Goal: Task Accomplishment & Management: Use online tool/utility

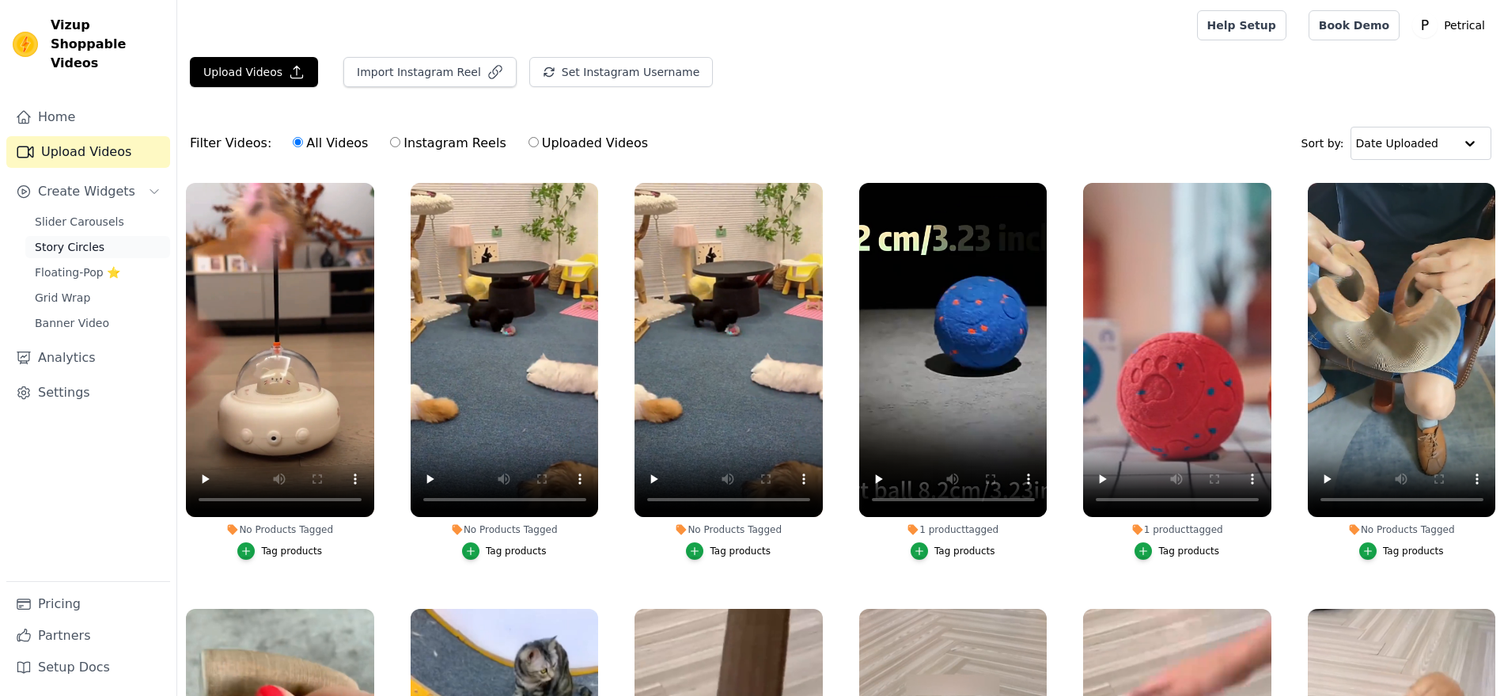
click at [85, 255] on span "Story Circles" at bounding box center [70, 247] width 70 height 16
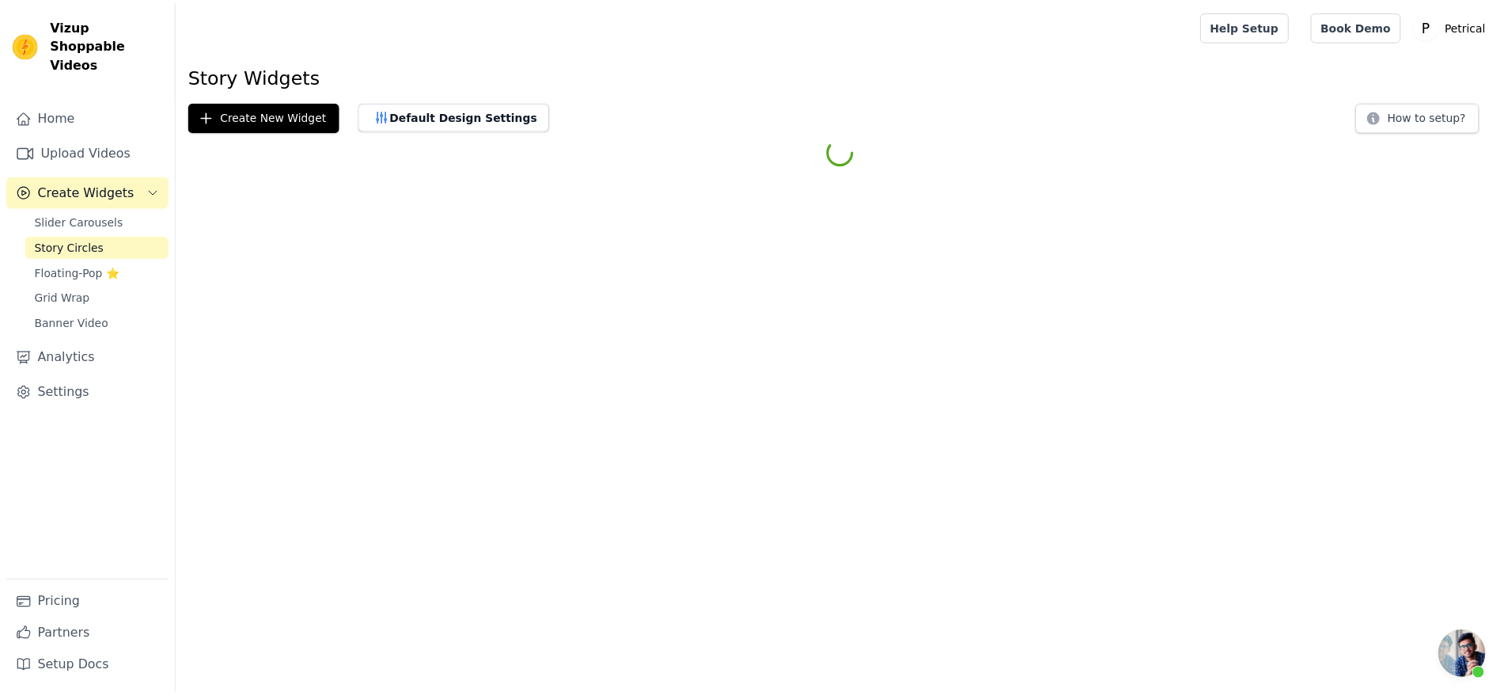
scroll to position [3771, 0]
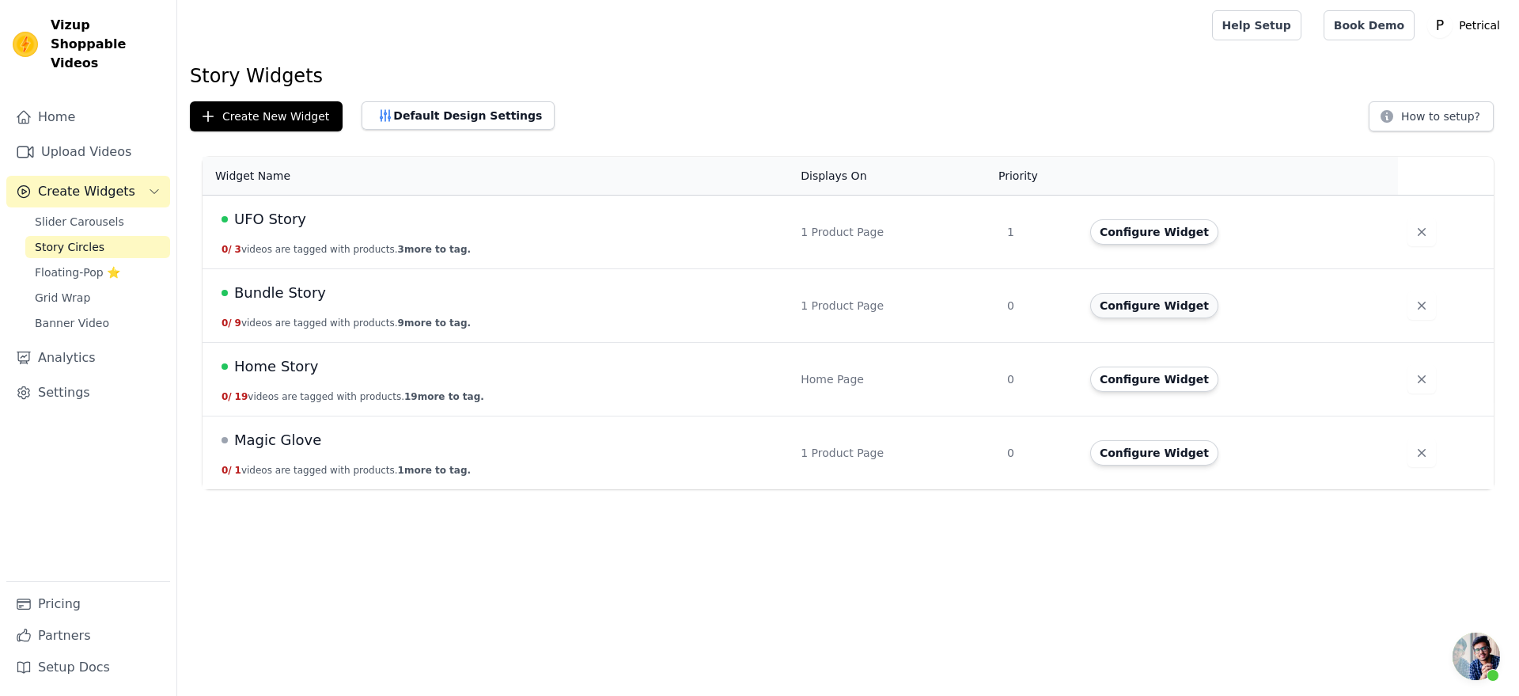
click at [1140, 318] on button "Configure Widget" at bounding box center [1154, 305] width 128 height 25
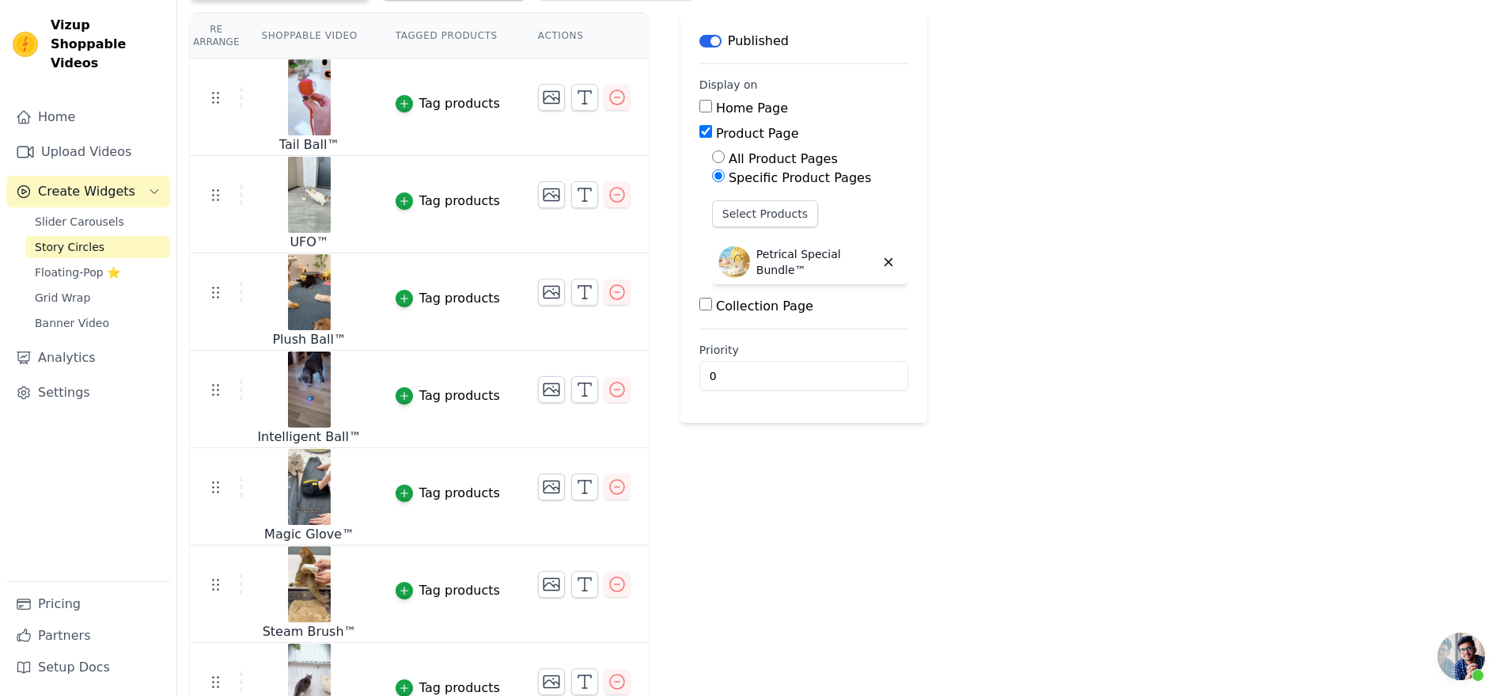
scroll to position [198, 0]
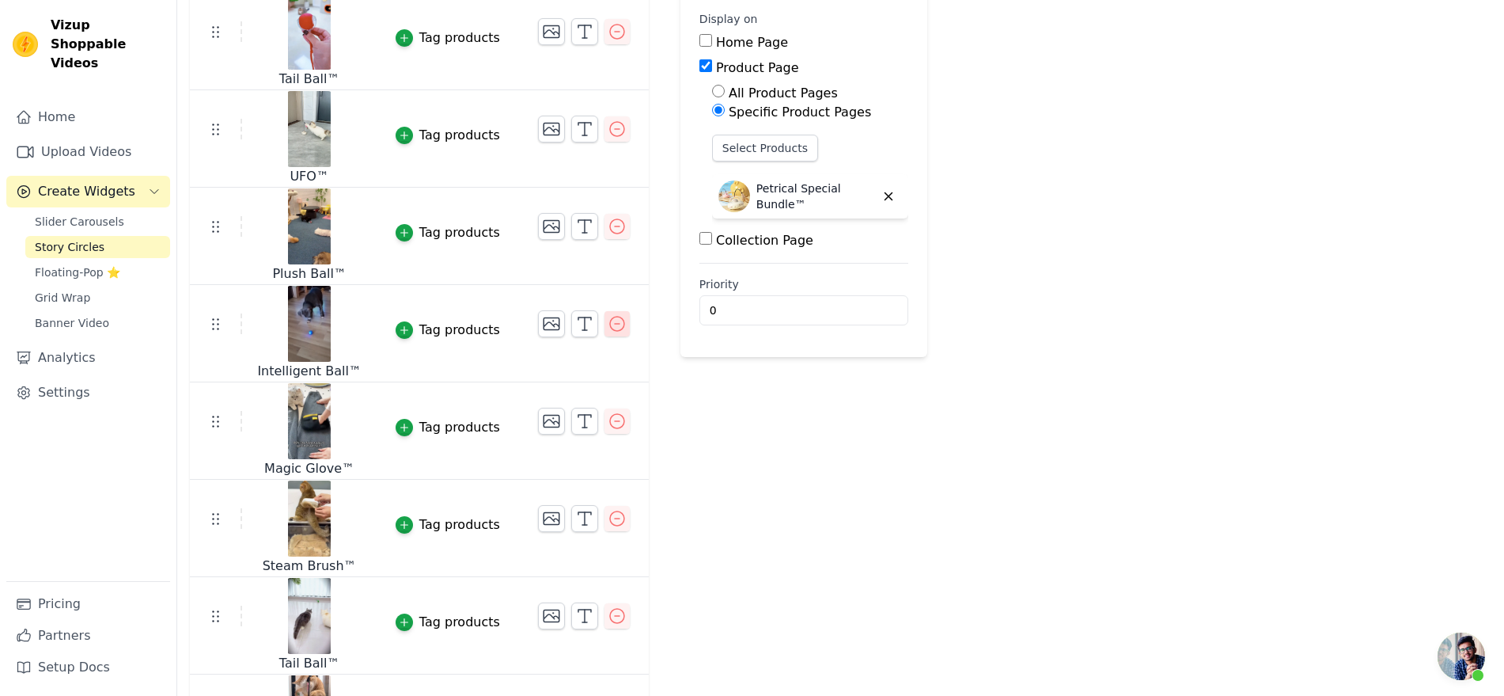
click at [627, 333] on icon "button" at bounding box center [617, 323] width 19 height 19
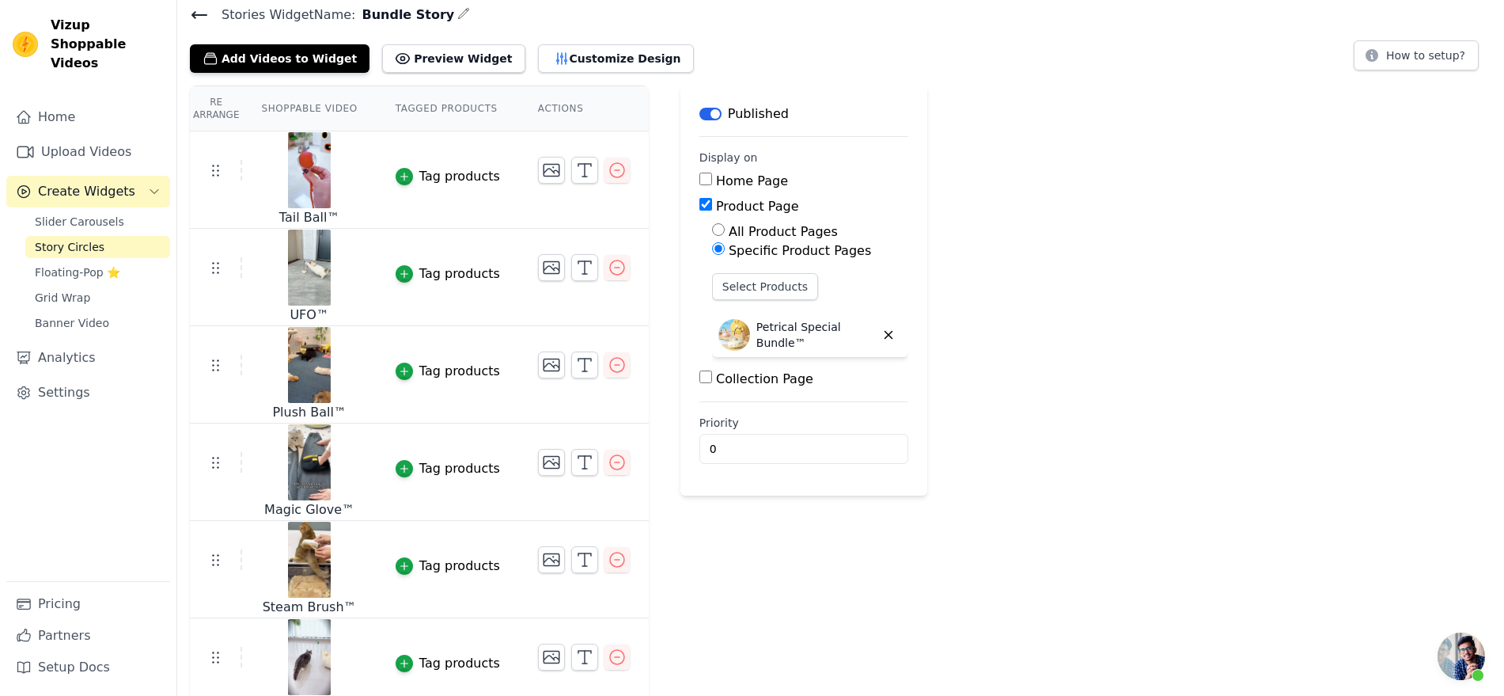
scroll to position [15, 0]
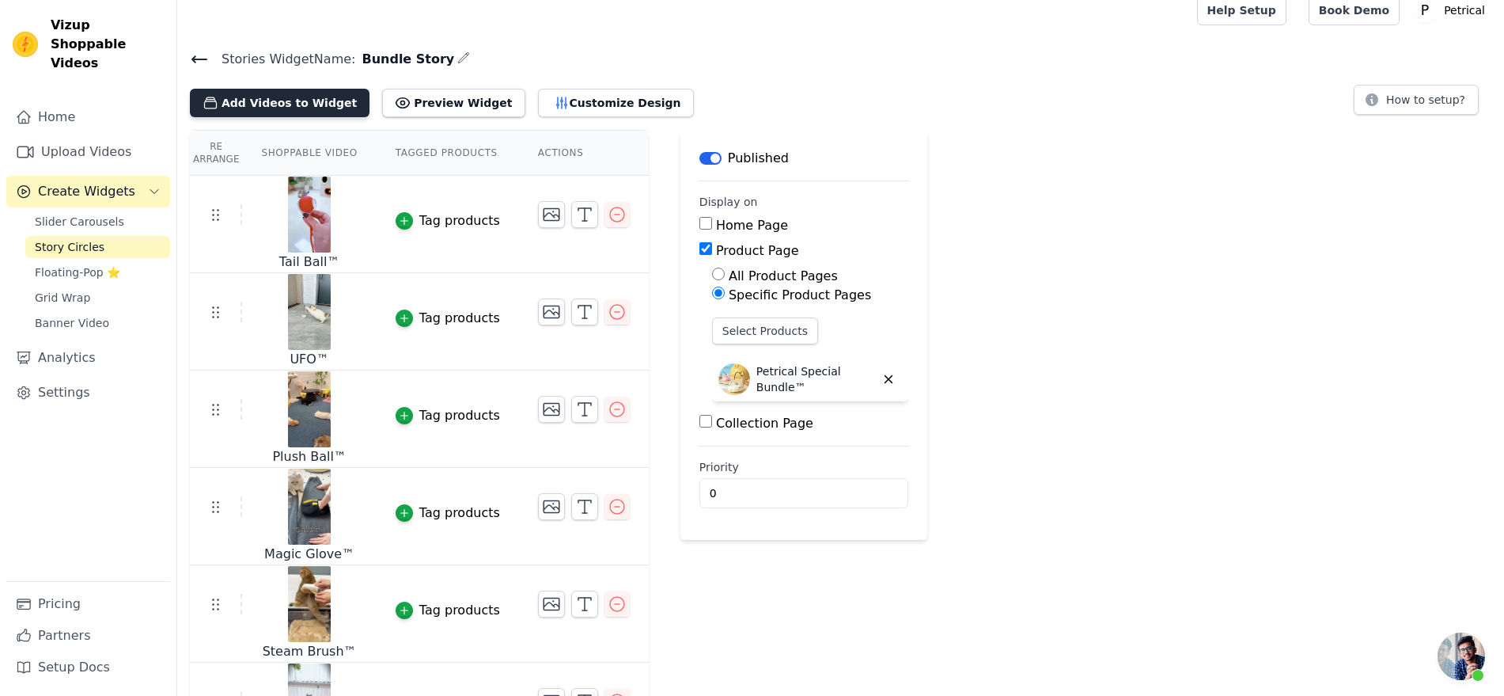
click at [353, 117] on button "Add Videos to Widget" at bounding box center [280, 103] width 180 height 28
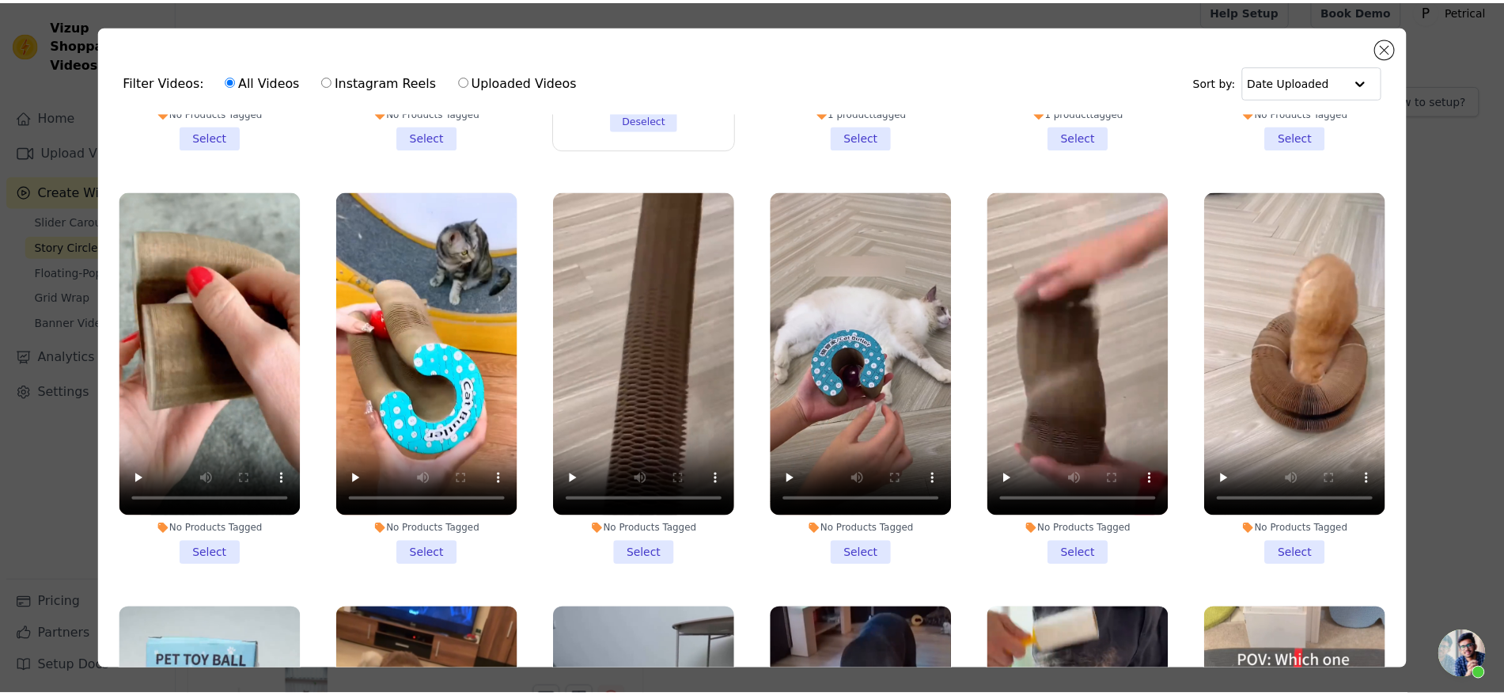
scroll to position [396, 0]
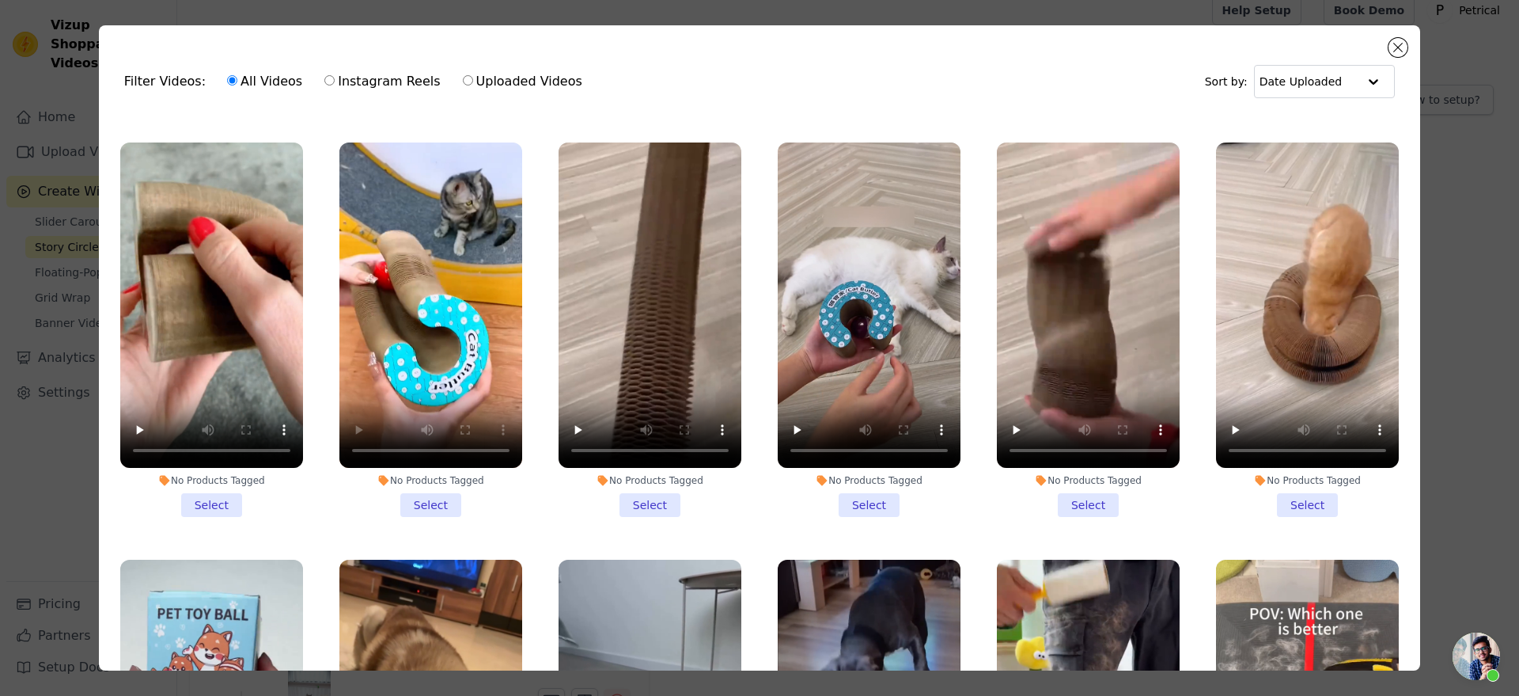
click at [438, 513] on li "No Products Tagged Select" at bounding box center [430, 329] width 183 height 374
click at [0, 0] on input "No Products Tagged Select" at bounding box center [0, 0] width 0 height 0
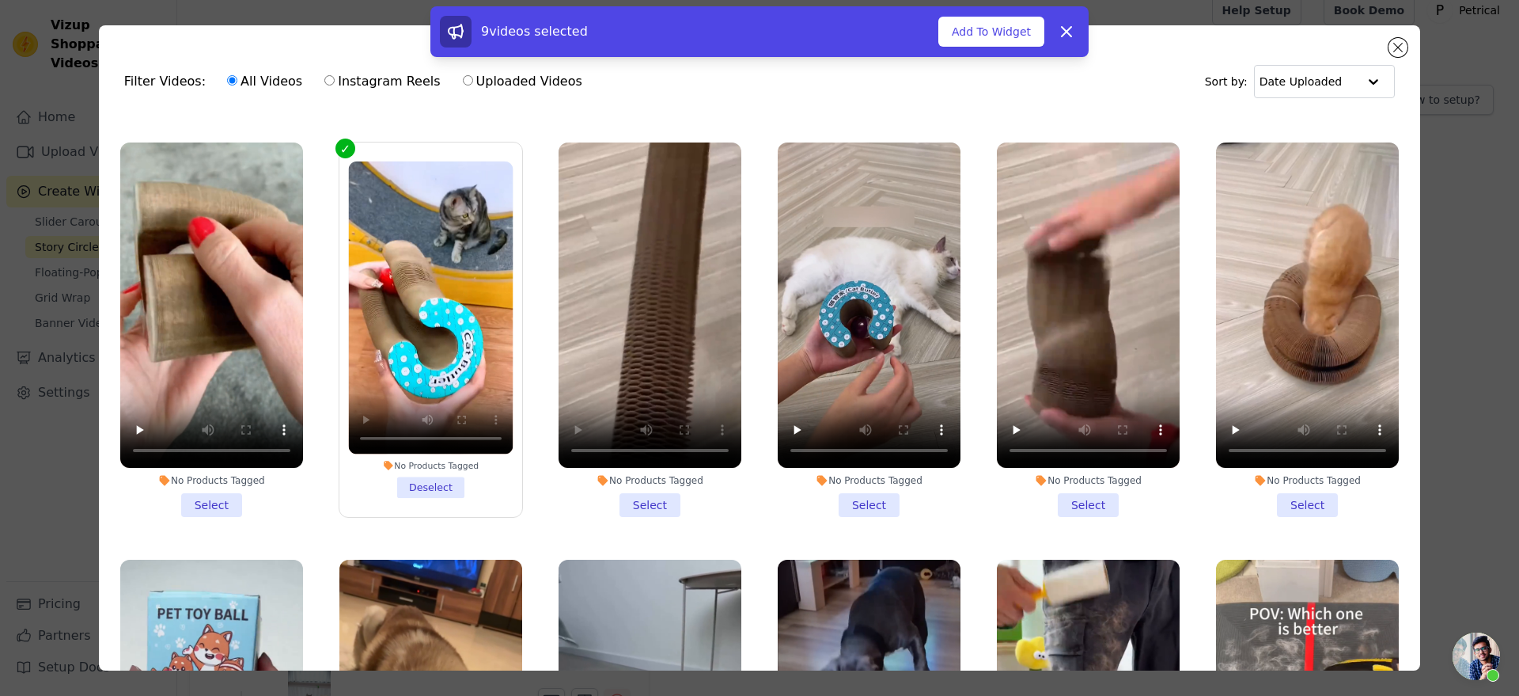
click at [649, 512] on li "No Products Tagged Select" at bounding box center [650, 329] width 183 height 374
click at [0, 0] on input "No Products Tagged Select" at bounding box center [0, 0] width 0 height 0
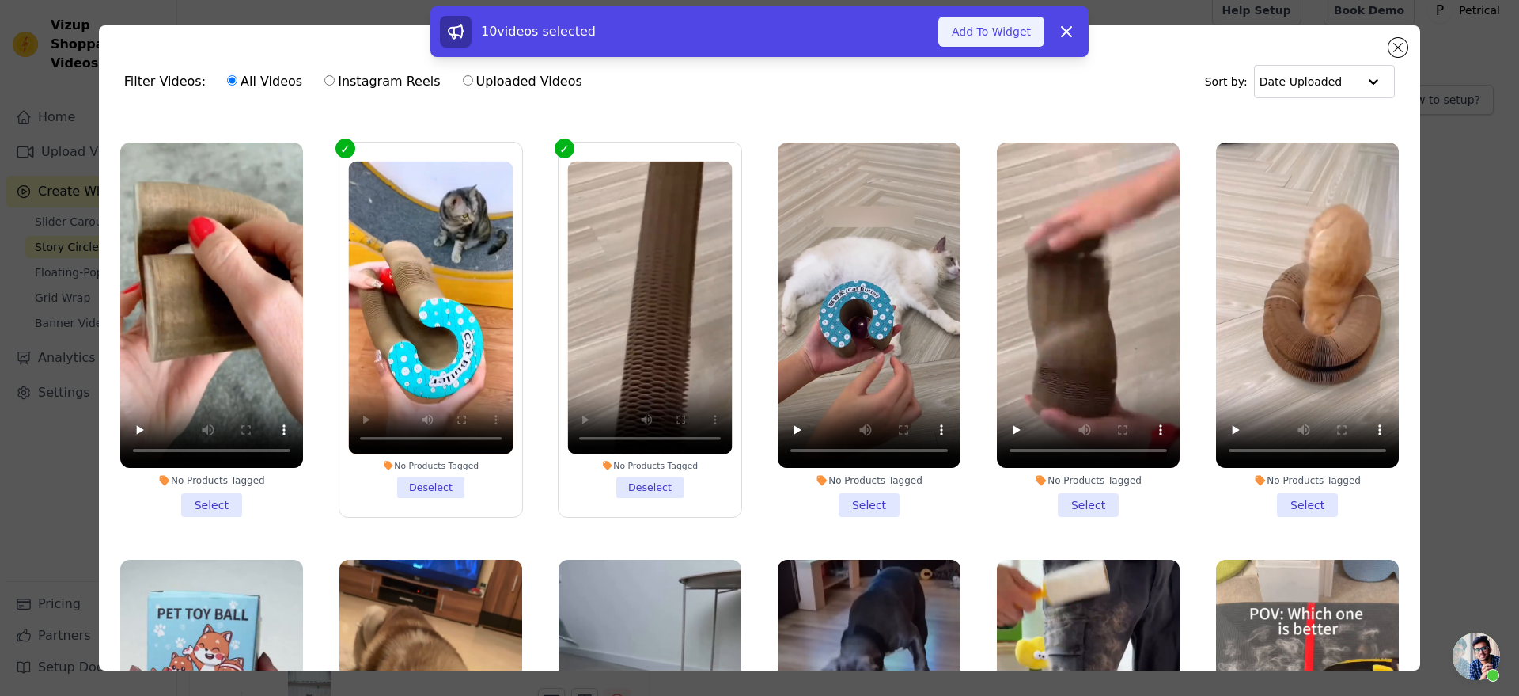
click at [1045, 30] on button "Add To Widget" at bounding box center [992, 32] width 106 height 30
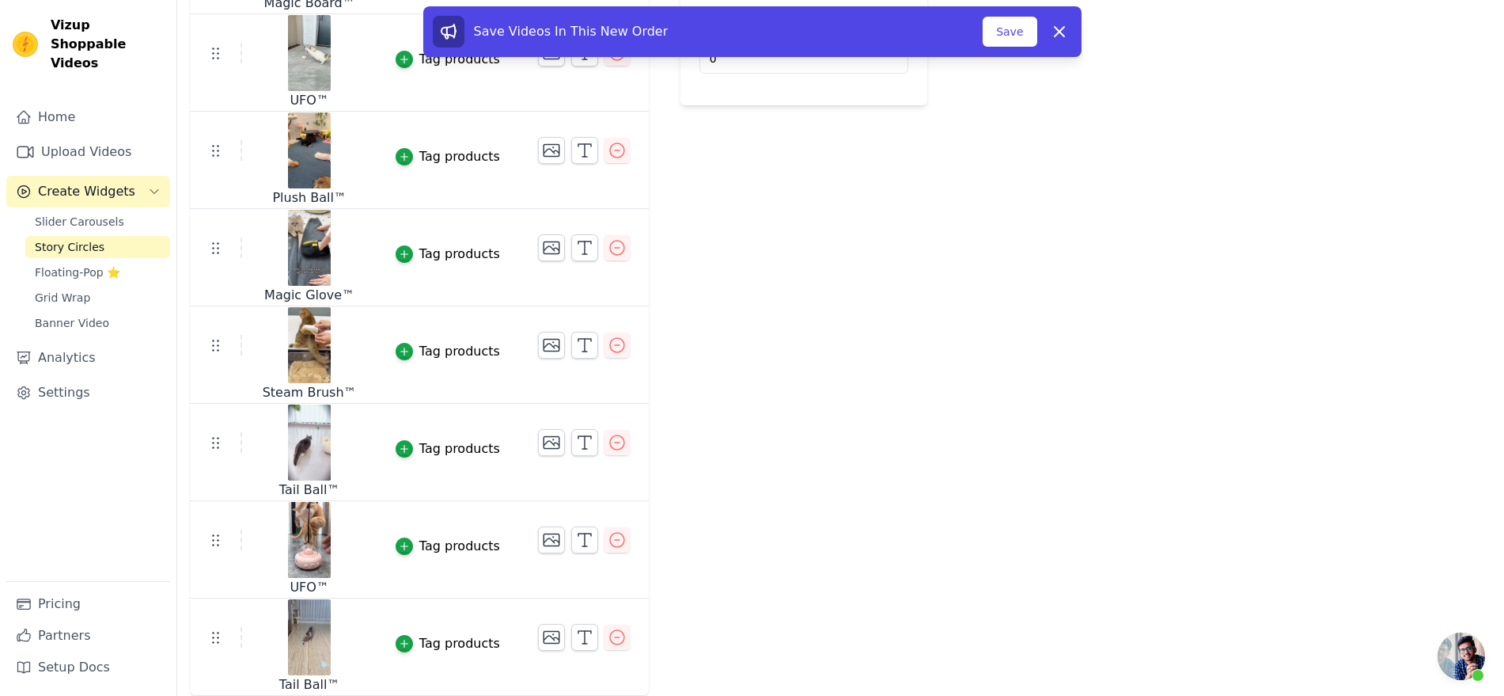
scroll to position [692, 0]
click at [1037, 33] on button "Save" at bounding box center [1010, 32] width 54 height 30
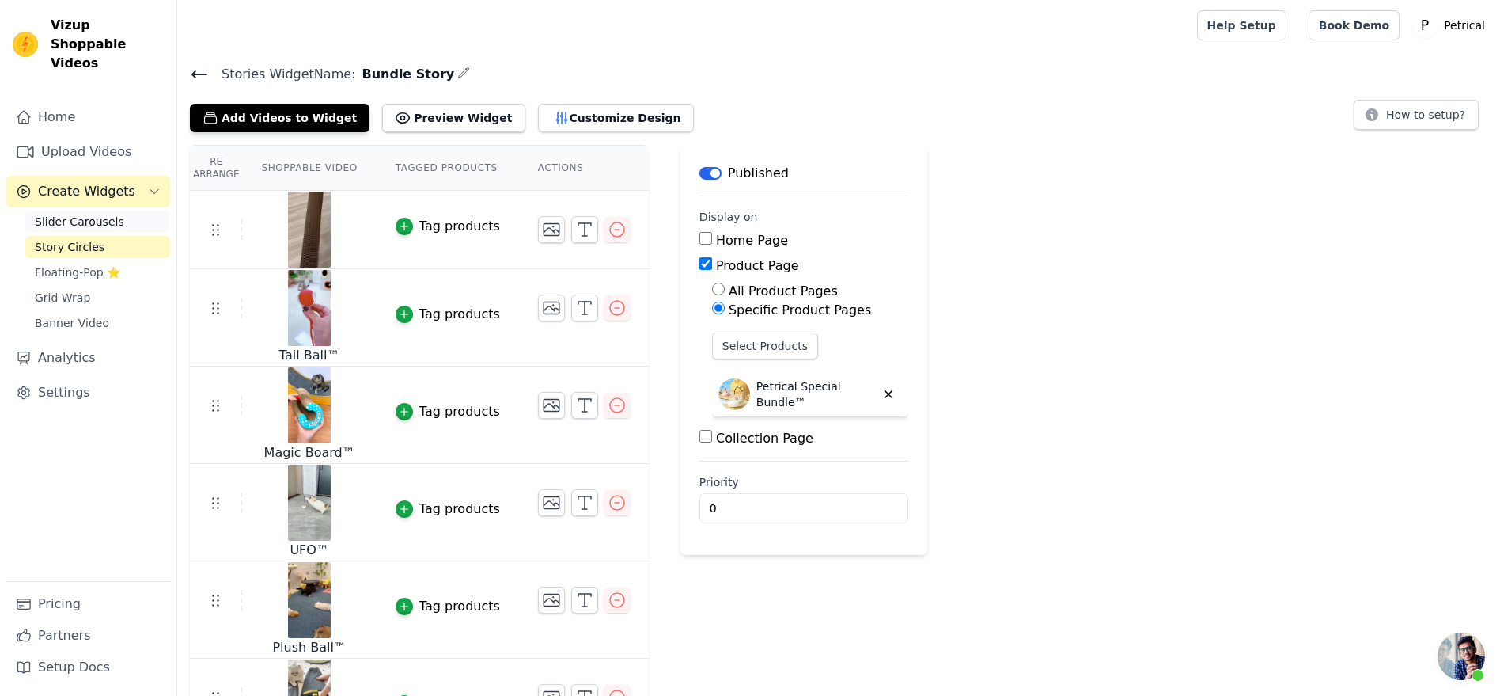
click at [105, 229] on span "Slider Carousels" at bounding box center [79, 222] width 89 height 16
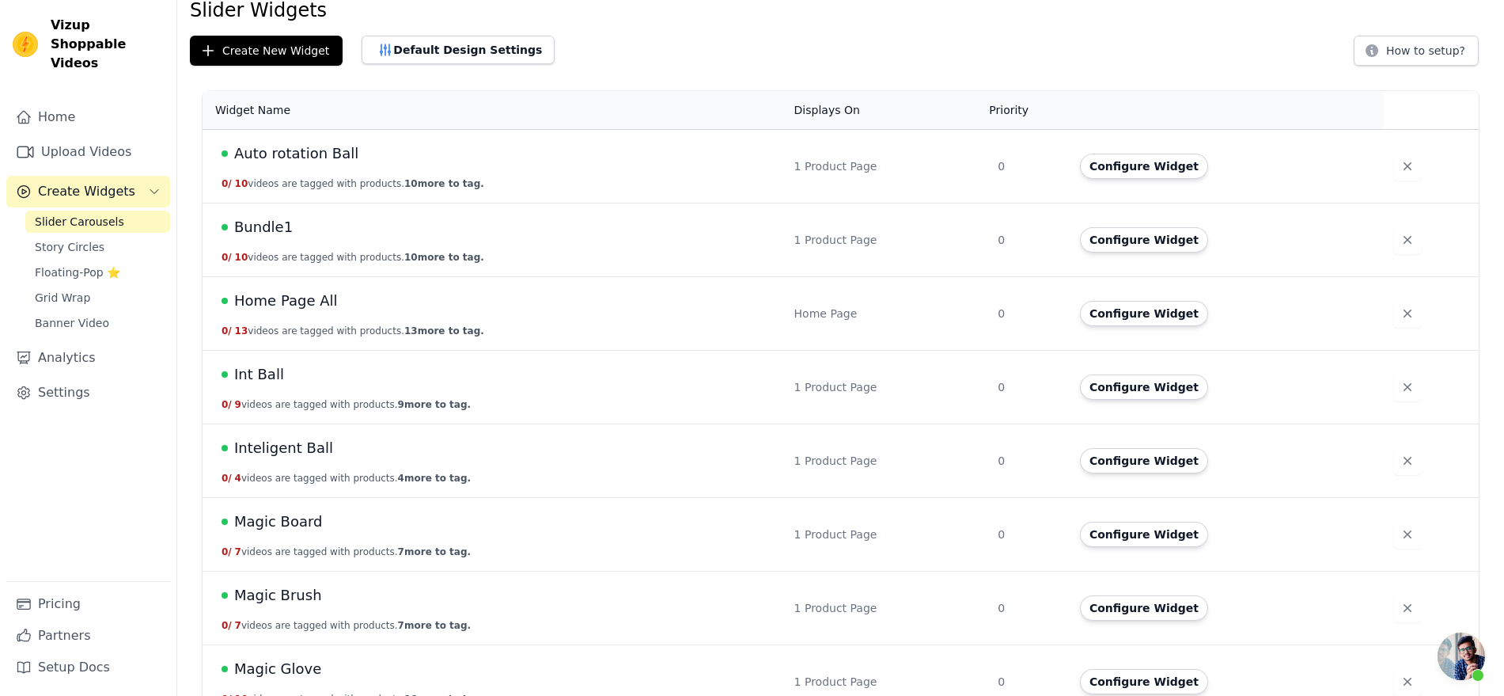
scroll to position [99, 0]
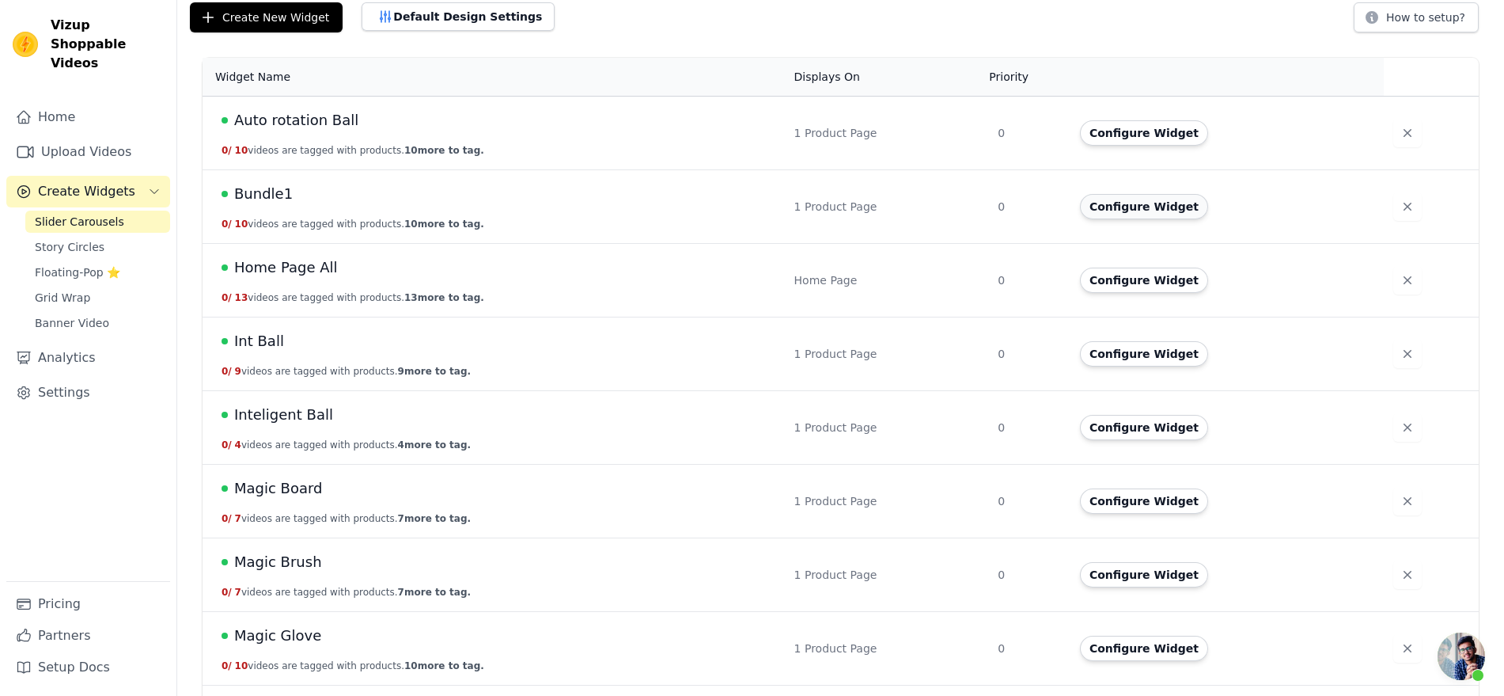
click at [1194, 219] on button "Configure Widget" at bounding box center [1144, 206] width 128 height 25
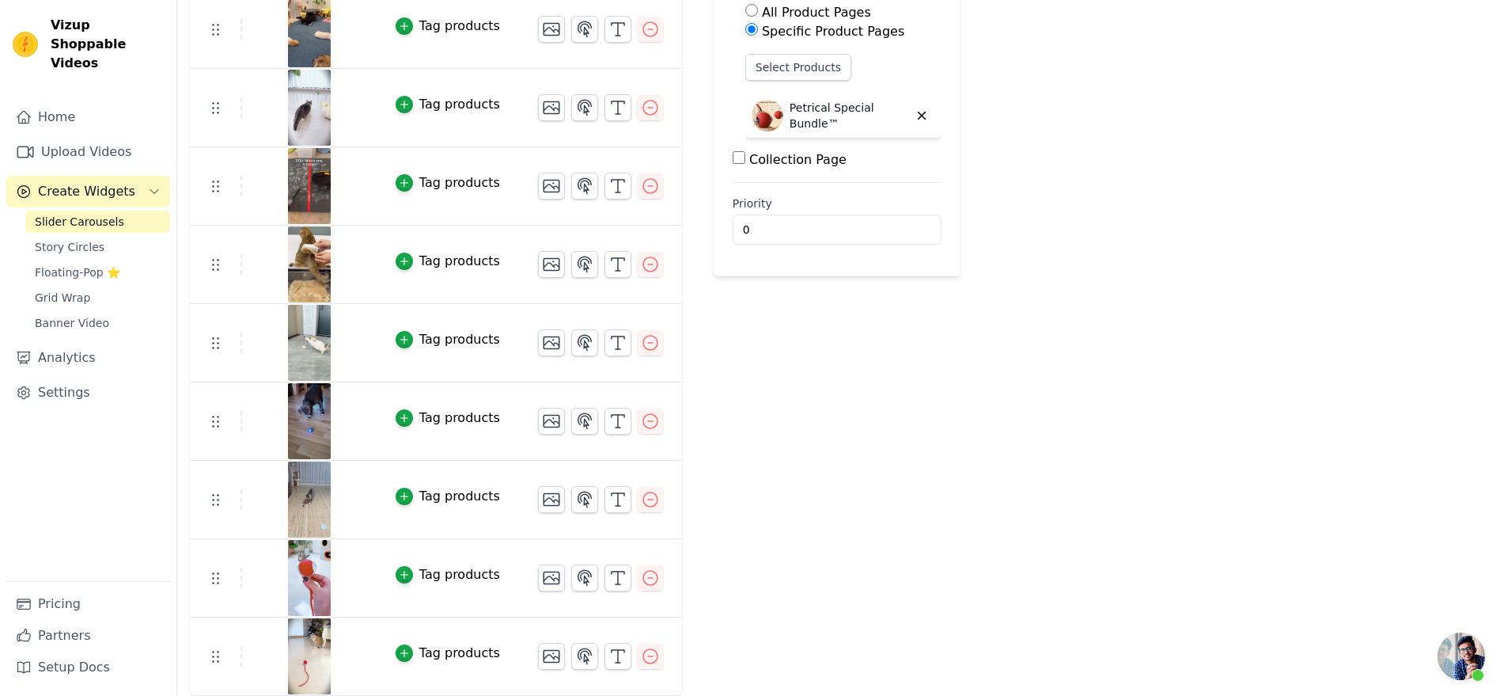
scroll to position [495, 0]
click at [660, 411] on icon "button" at bounding box center [650, 420] width 19 height 19
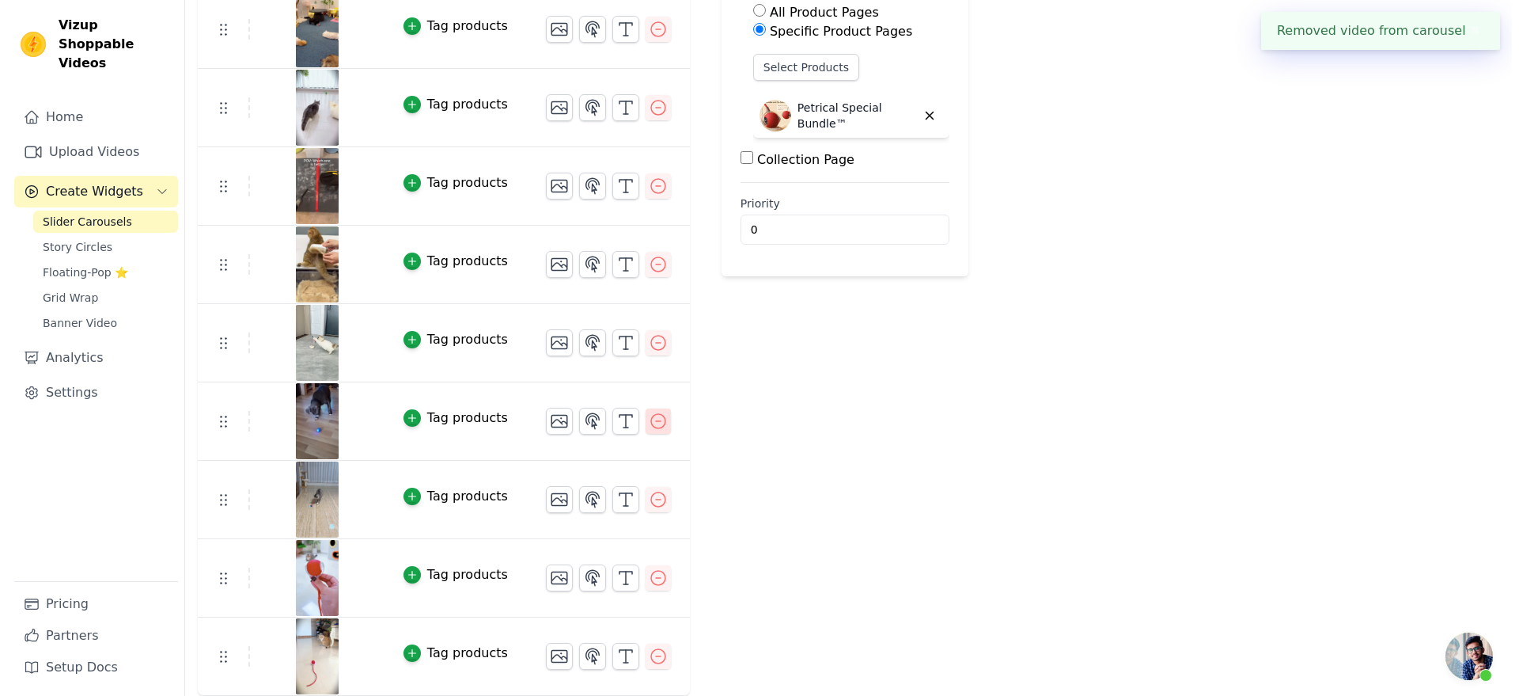
scroll to position [0, 0]
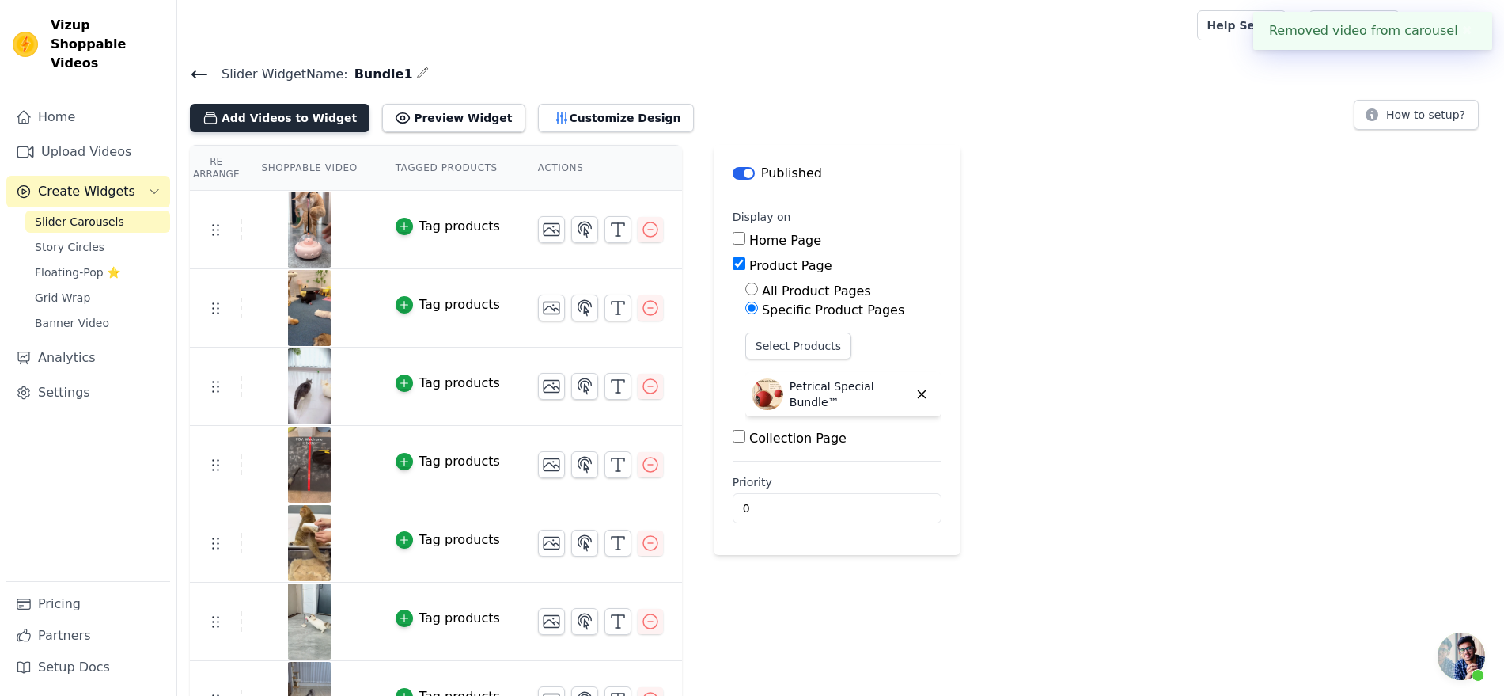
click at [320, 132] on button "Add Videos to Widget" at bounding box center [280, 118] width 180 height 28
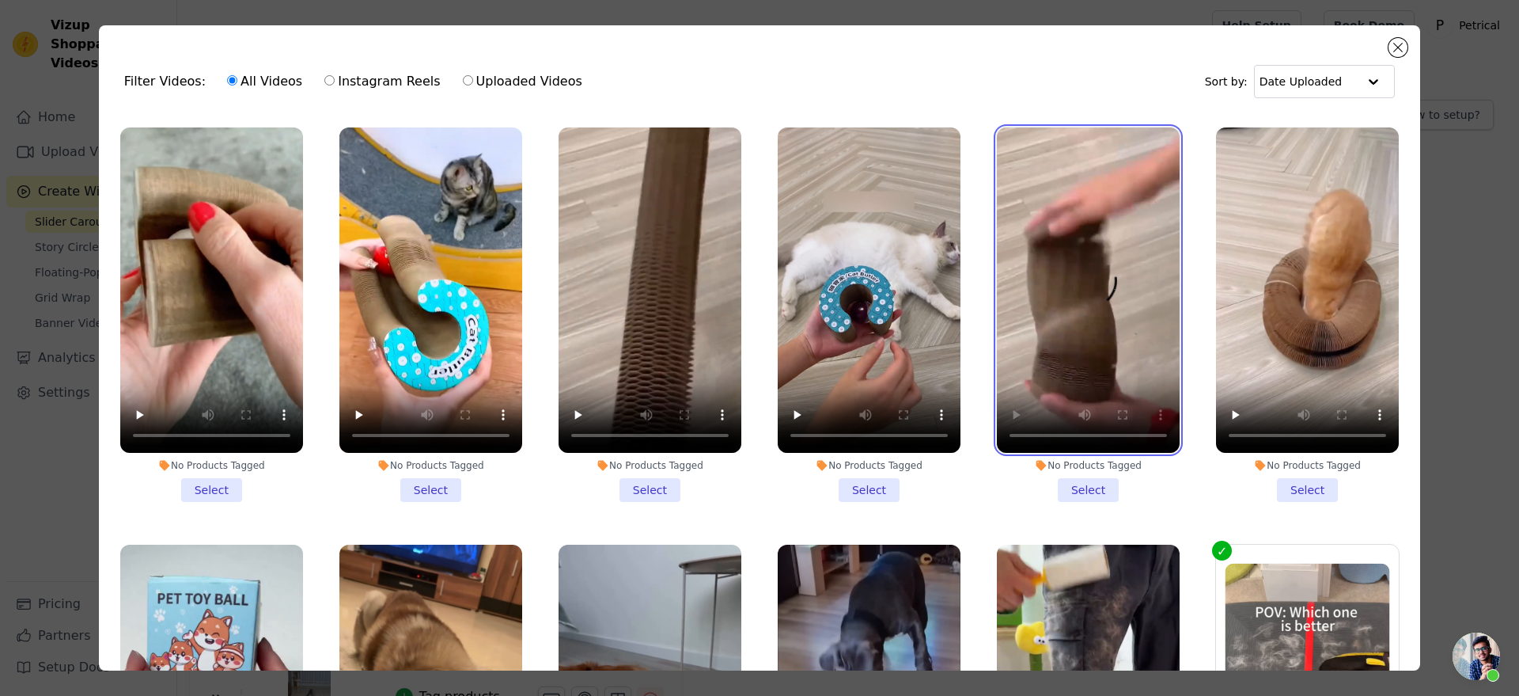
scroll to position [396, 0]
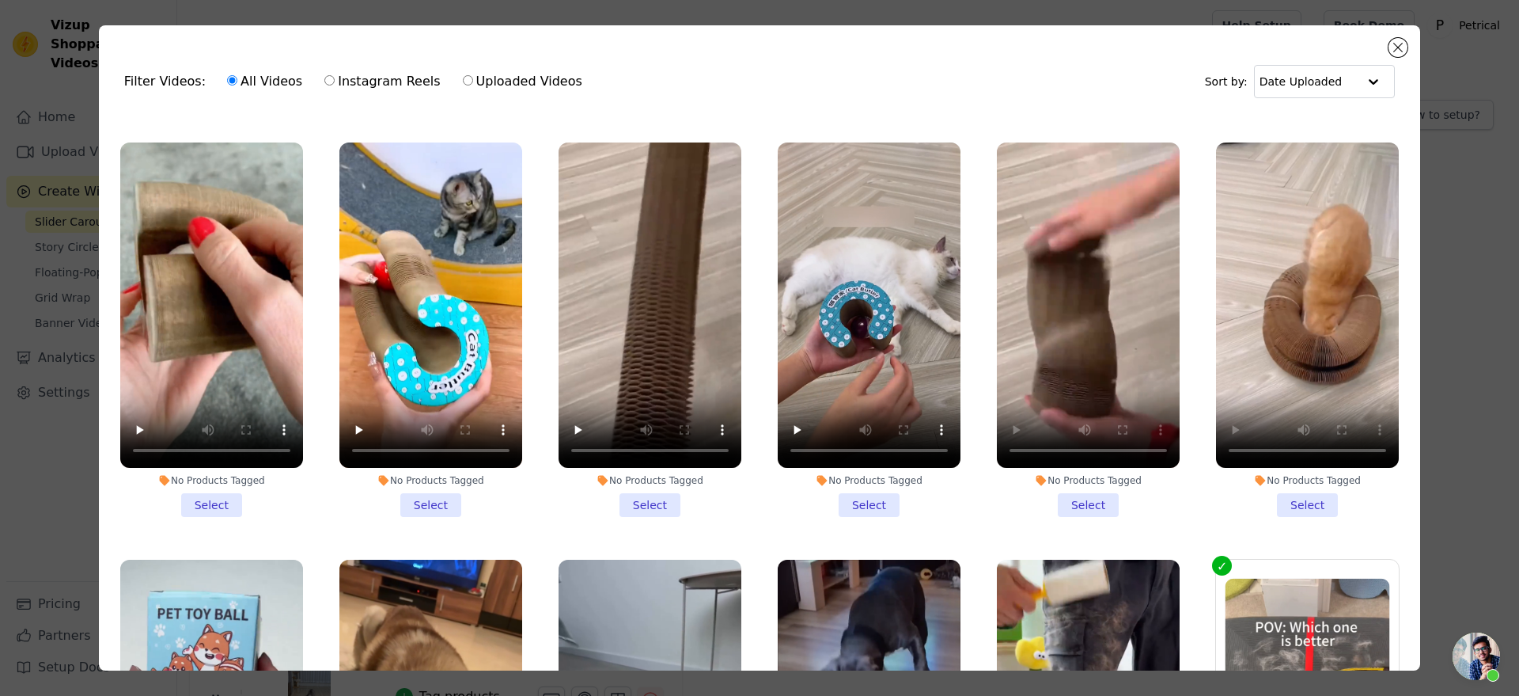
click at [1295, 513] on li "No Products Tagged Select" at bounding box center [1307, 329] width 183 height 374
click at [0, 0] on input "No Products Tagged Select" at bounding box center [0, 0] width 0 height 0
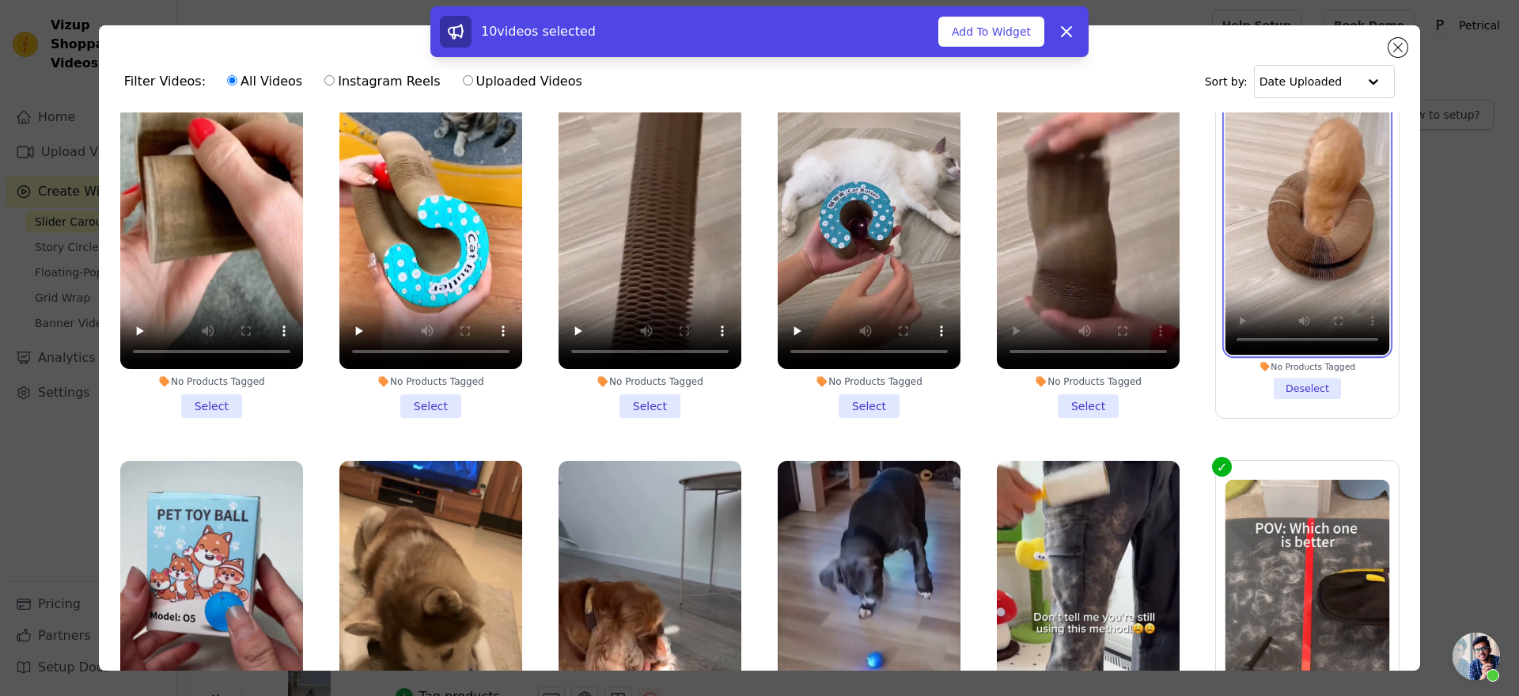
scroll to position [297, 0]
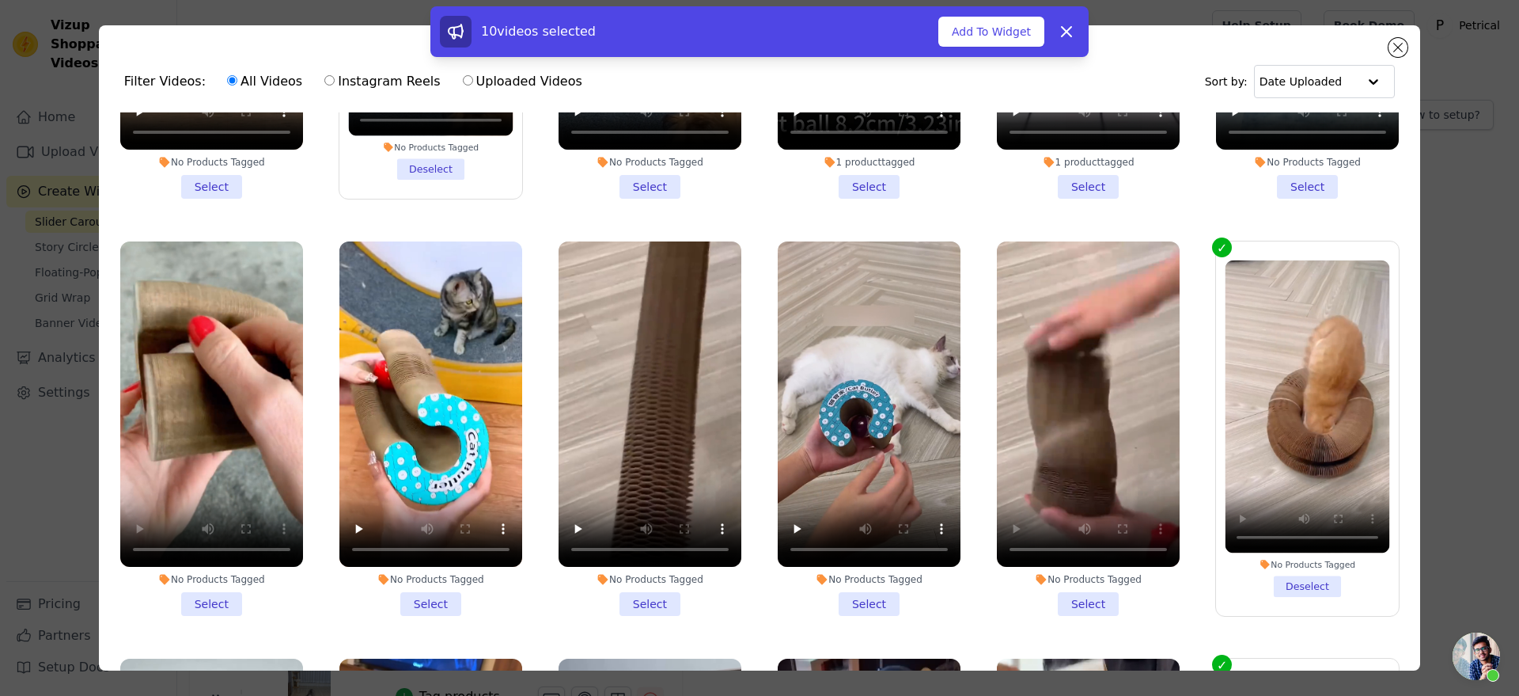
click at [218, 608] on li "No Products Tagged Select" at bounding box center [211, 428] width 183 height 374
click at [0, 0] on input "No Products Tagged Select" at bounding box center [0, 0] width 0 height 0
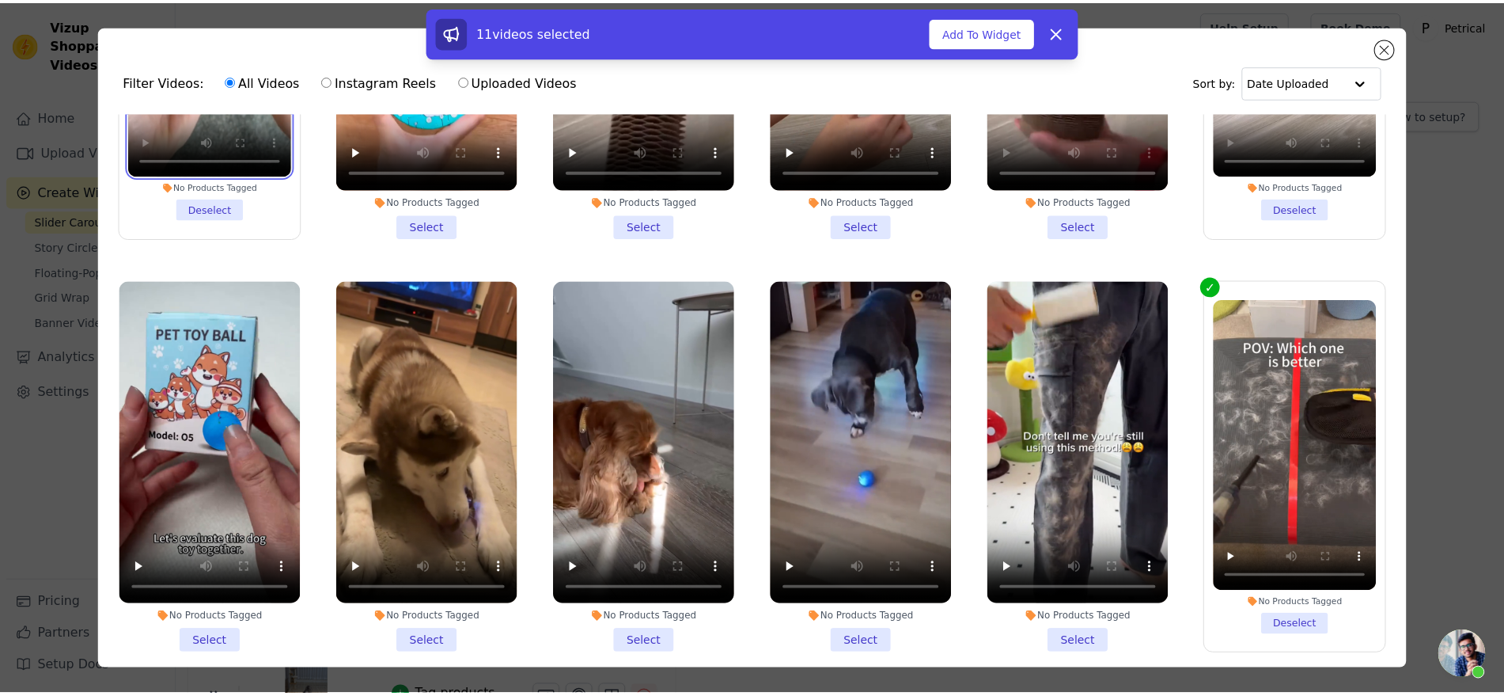
scroll to position [692, 0]
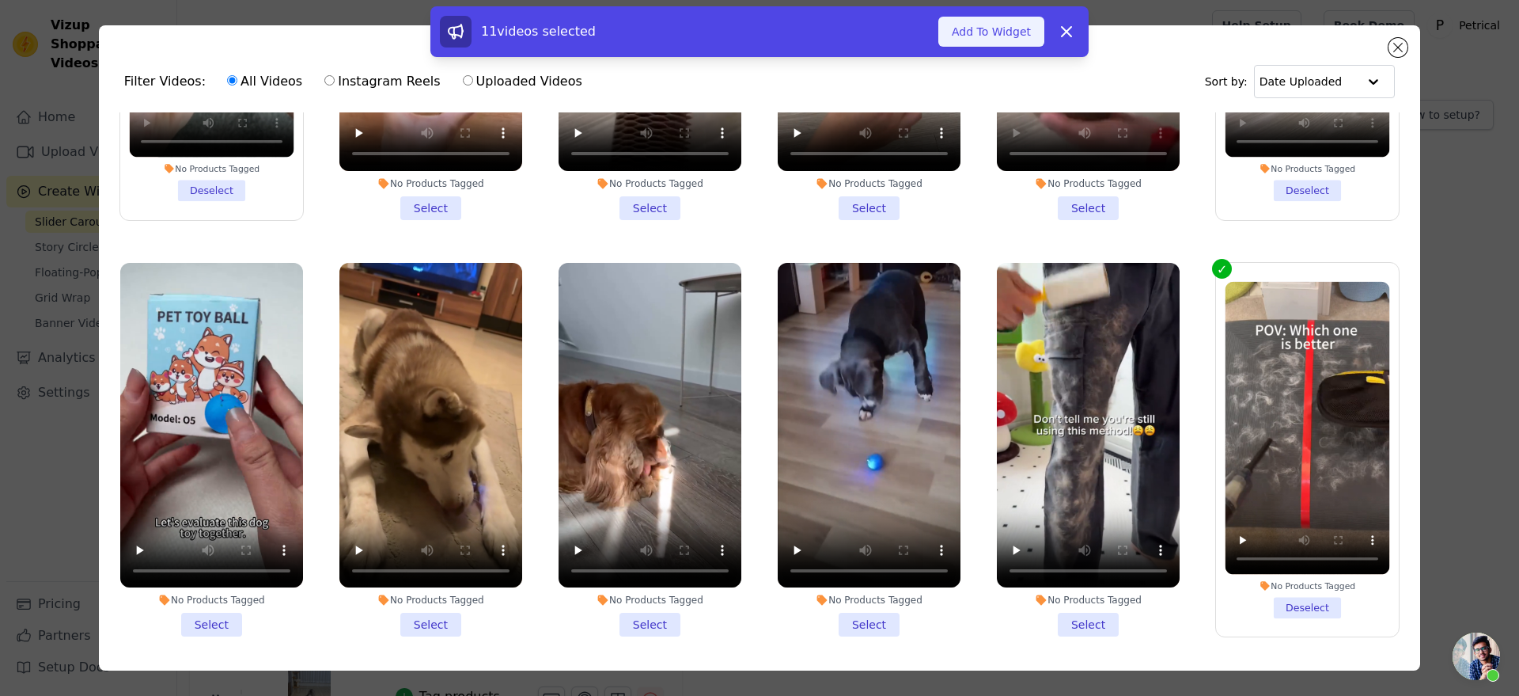
click at [1045, 47] on button "Add To Widget" at bounding box center [992, 32] width 106 height 30
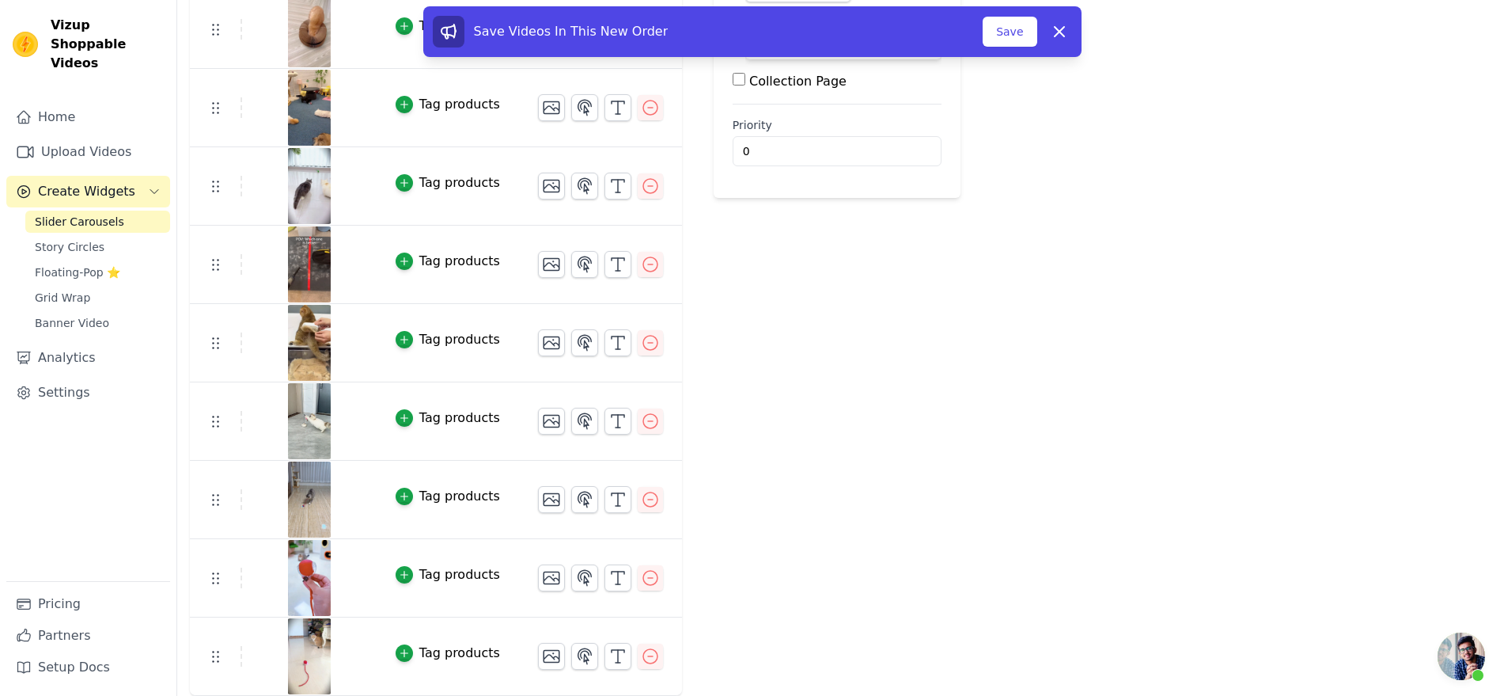
scroll to position [612, 0]
click at [1037, 33] on button "Save" at bounding box center [1010, 32] width 54 height 30
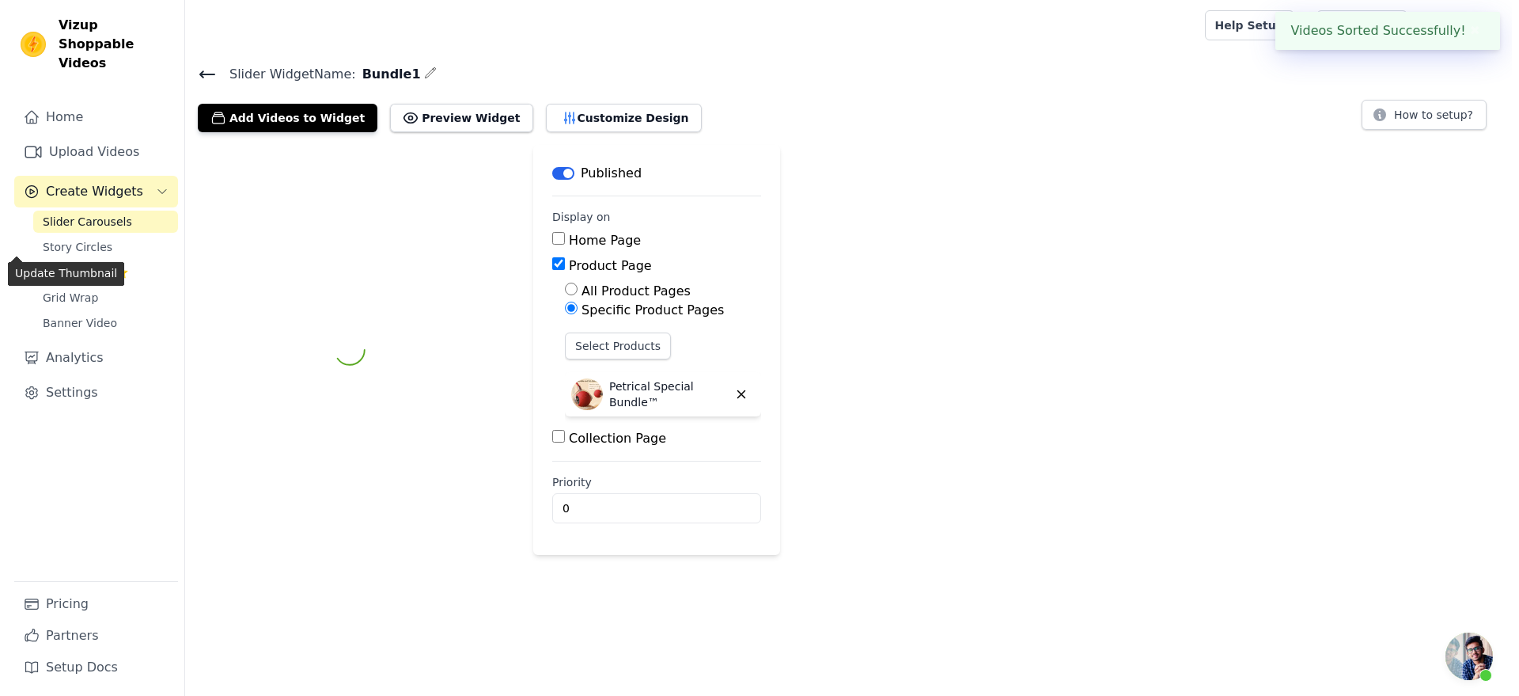
scroll to position [0, 0]
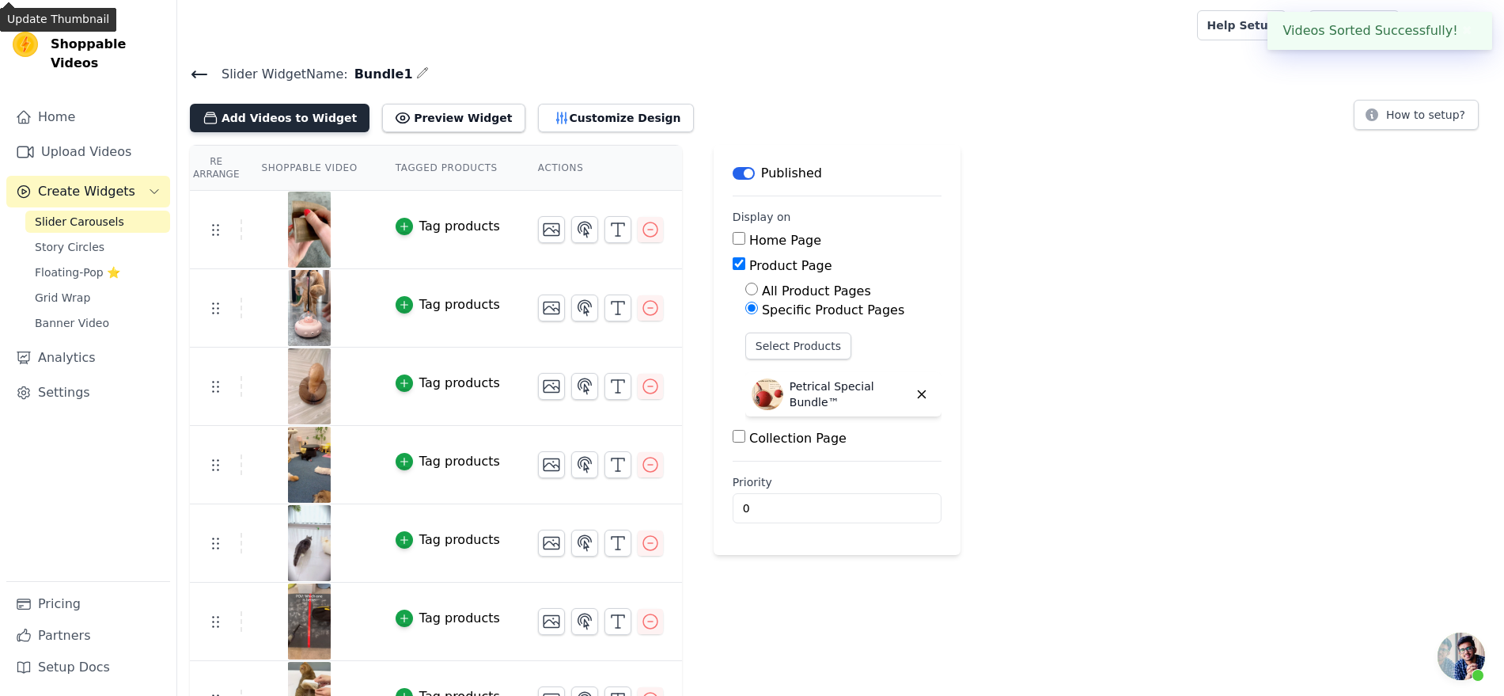
click at [345, 132] on button "Add Videos to Widget" at bounding box center [280, 118] width 180 height 28
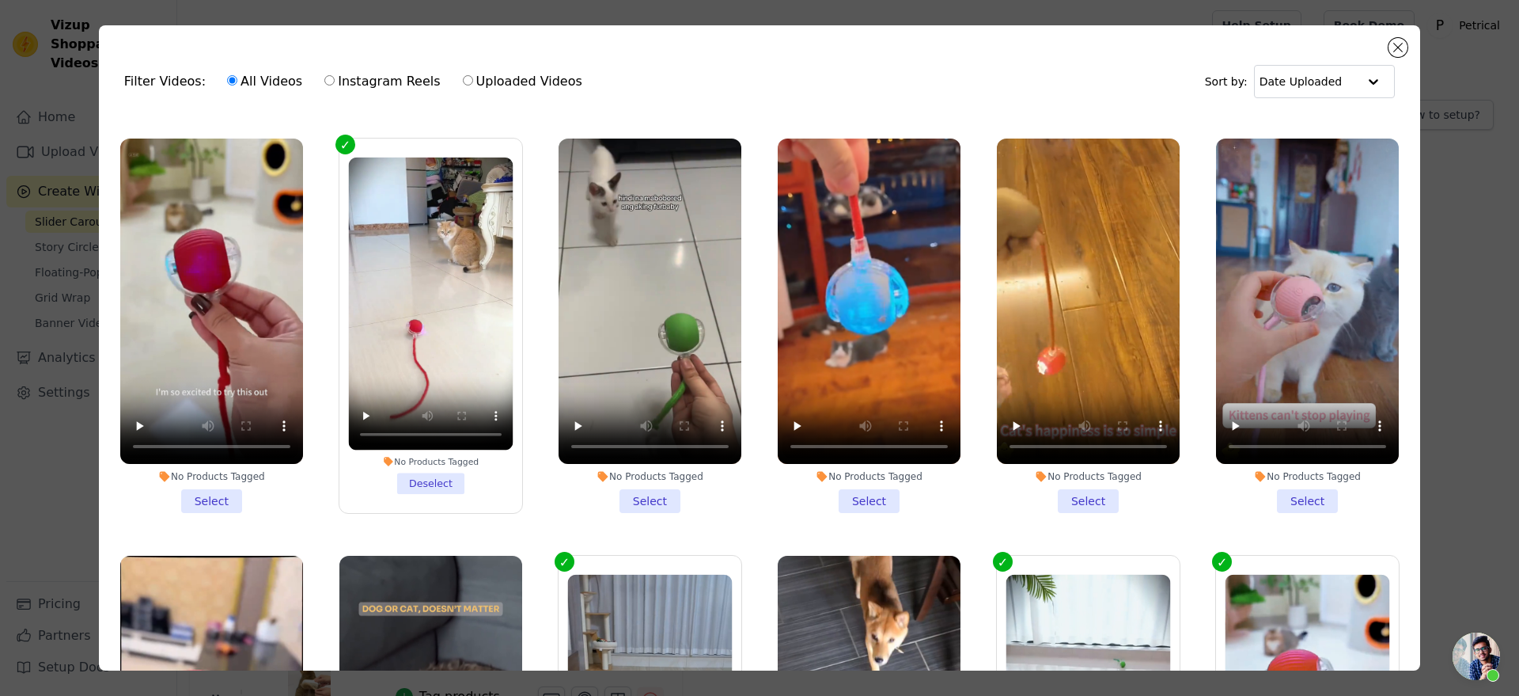
scroll to position [4155, 0]
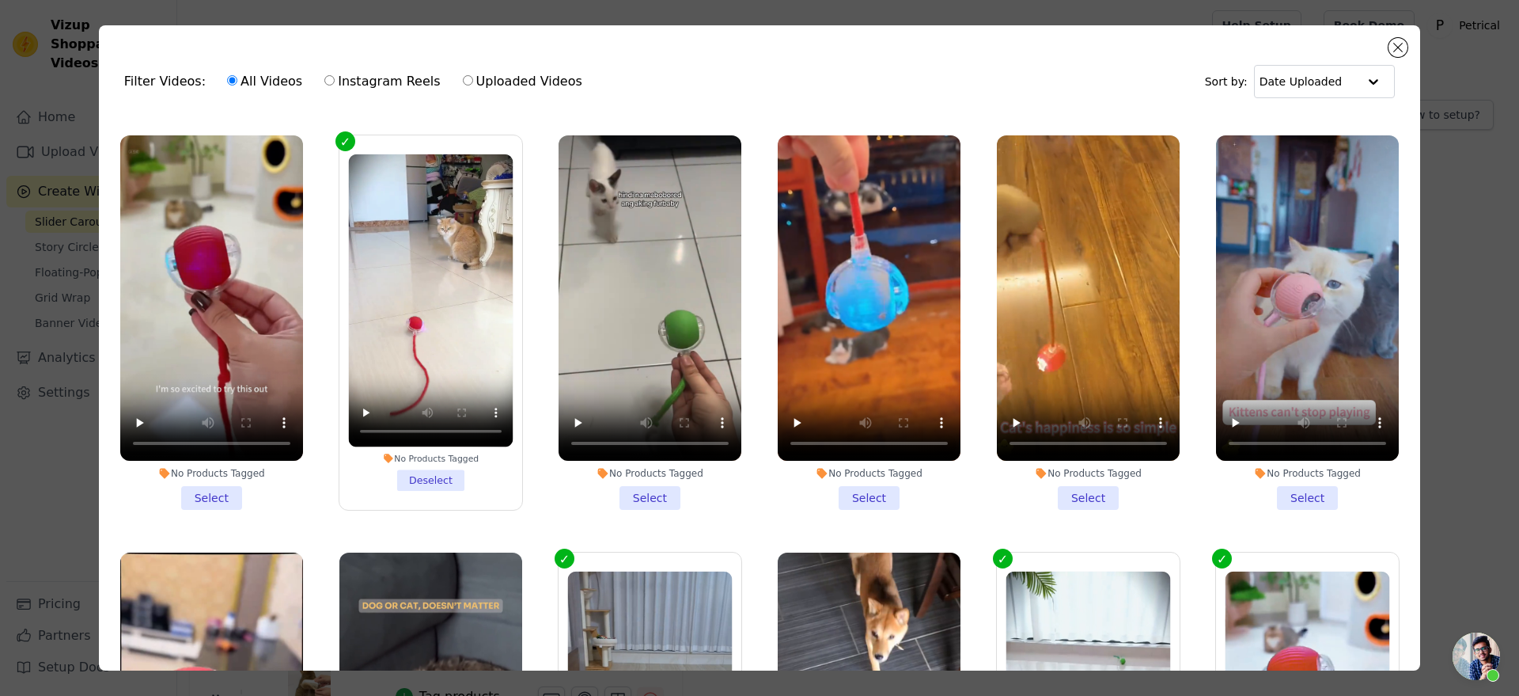
click at [434, 474] on li "No Products Tagged Deselect" at bounding box center [430, 322] width 165 height 336
click at [0, 0] on input "No Products Tagged Deselect" at bounding box center [0, 0] width 0 height 0
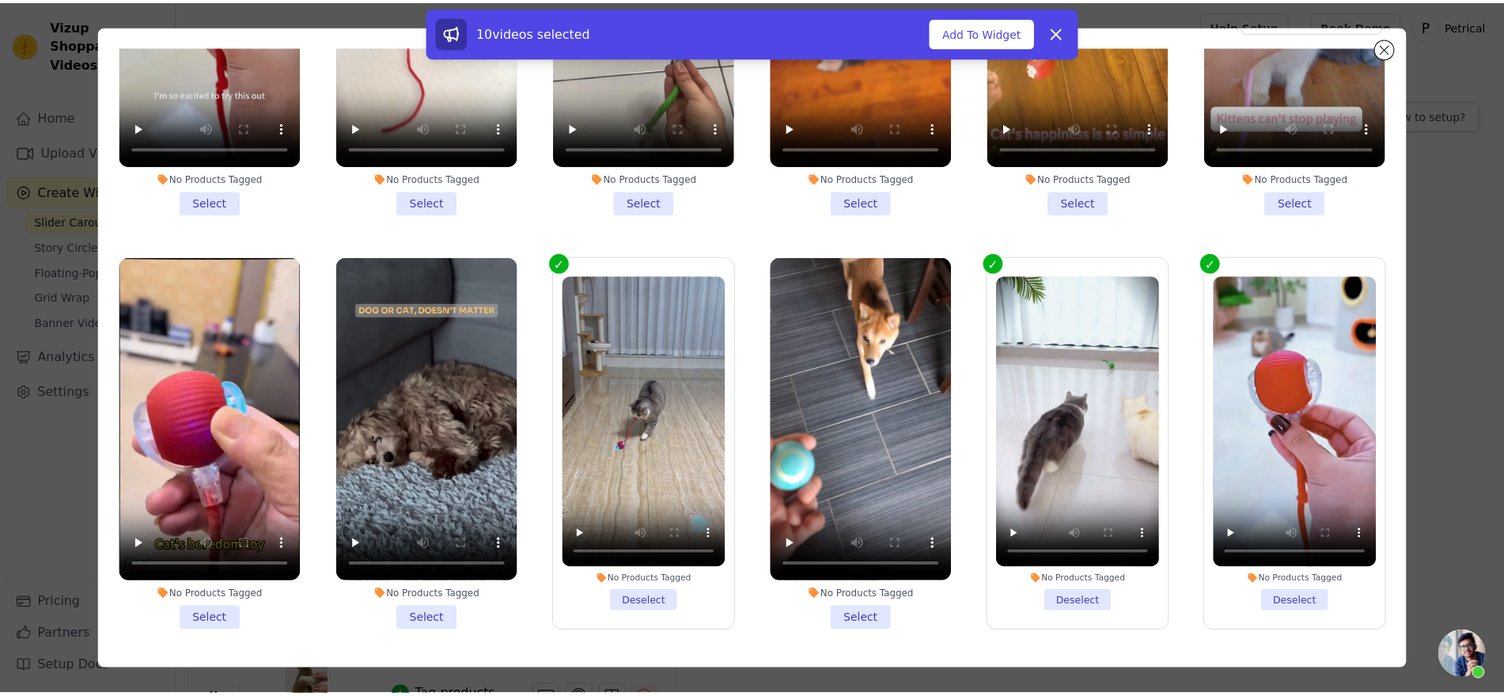
scroll to position [99, 0]
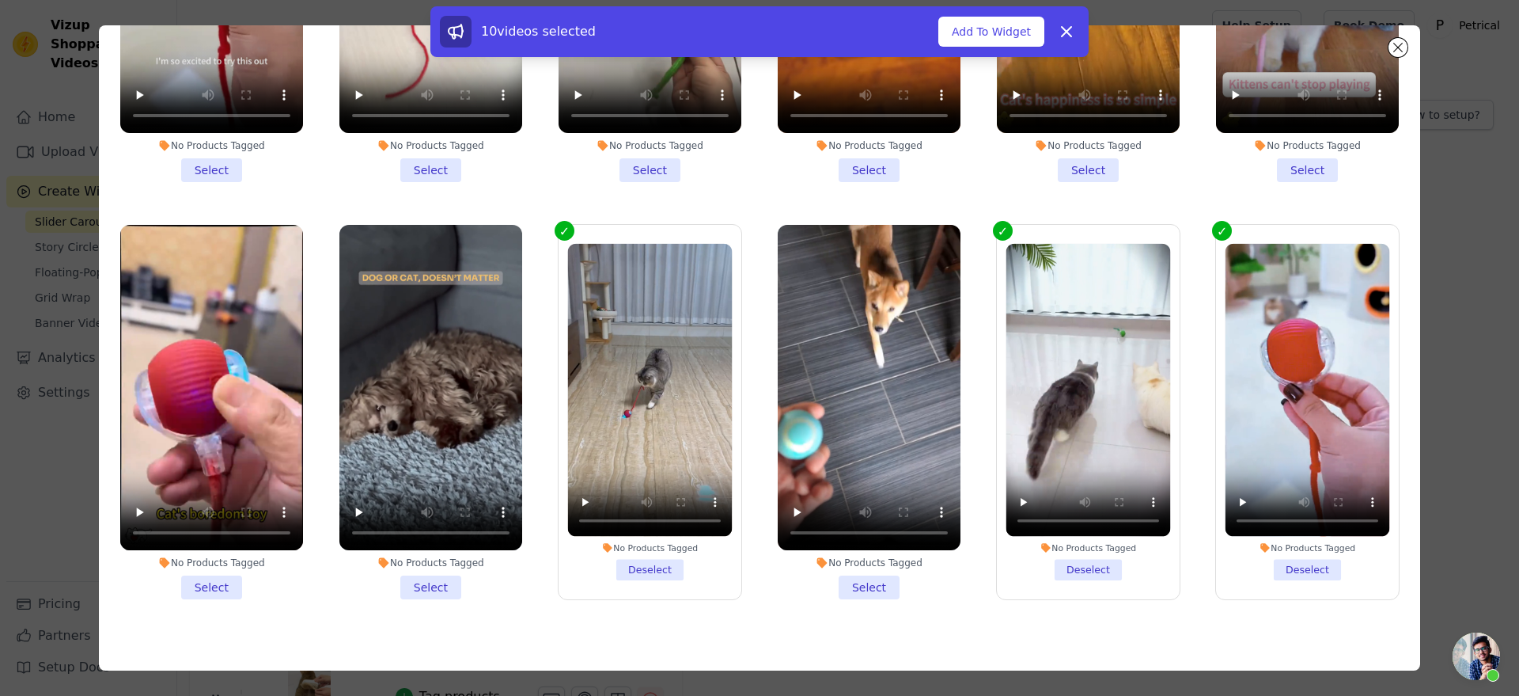
click at [631, 553] on li "No Products Tagged Deselect" at bounding box center [649, 411] width 165 height 336
click at [0, 0] on input "No Products Tagged Deselect" at bounding box center [0, 0] width 0 height 0
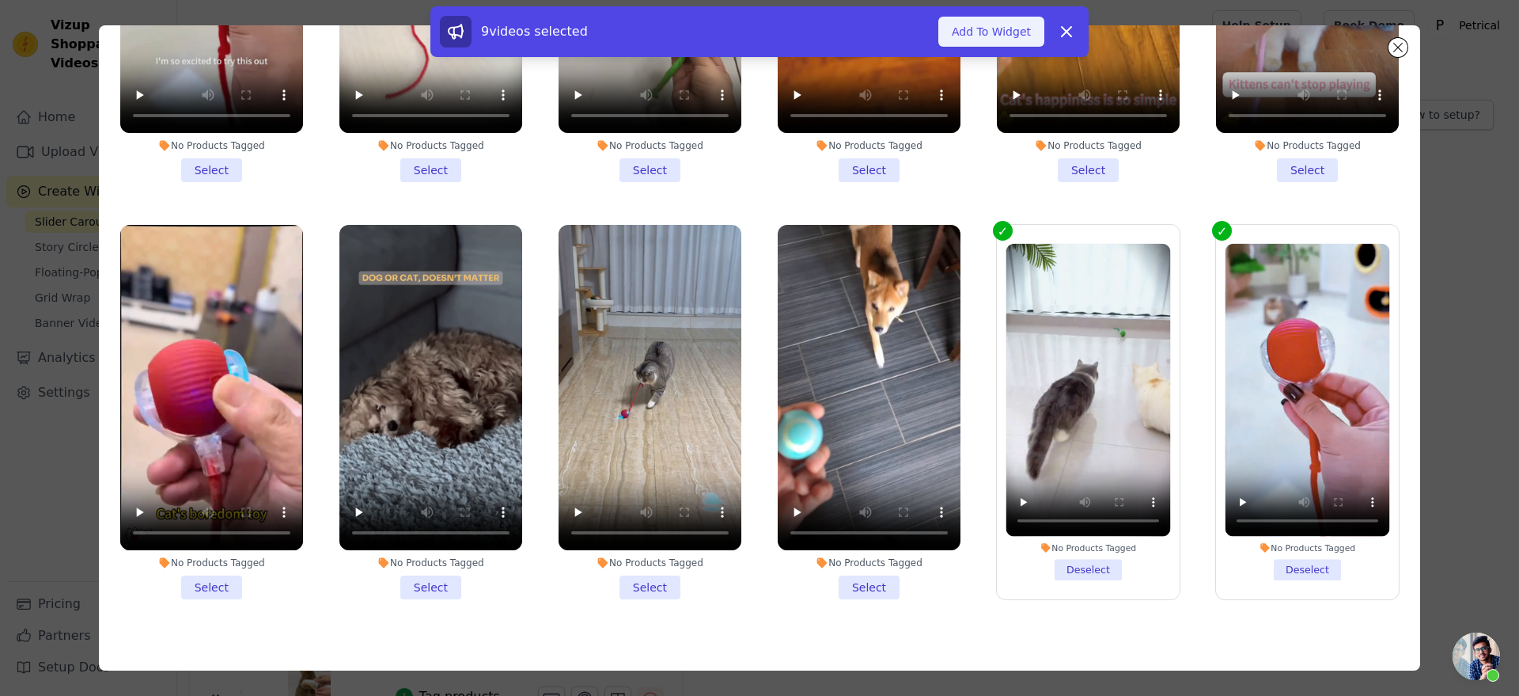
click at [1045, 42] on button "Add To Widget" at bounding box center [992, 32] width 106 height 30
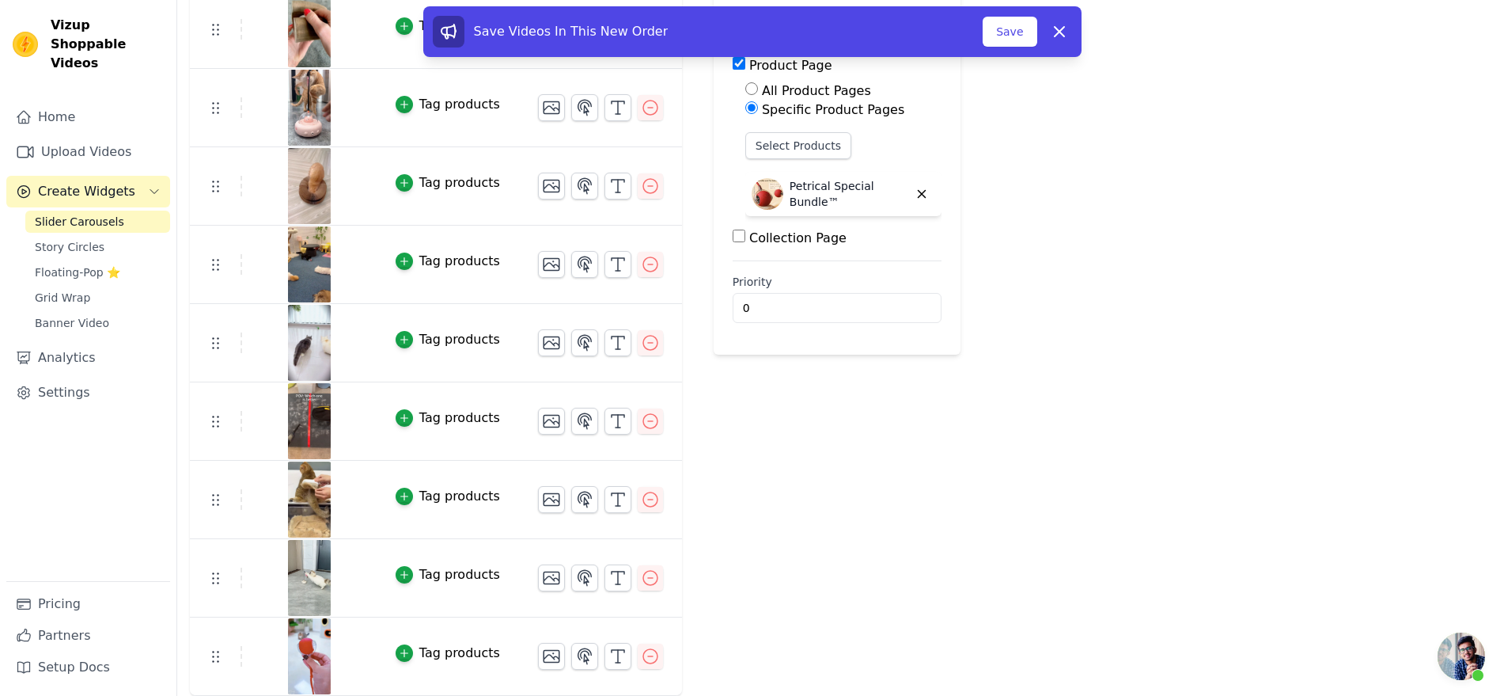
scroll to position [417, 0]
click at [1037, 44] on button "Save" at bounding box center [1010, 32] width 54 height 30
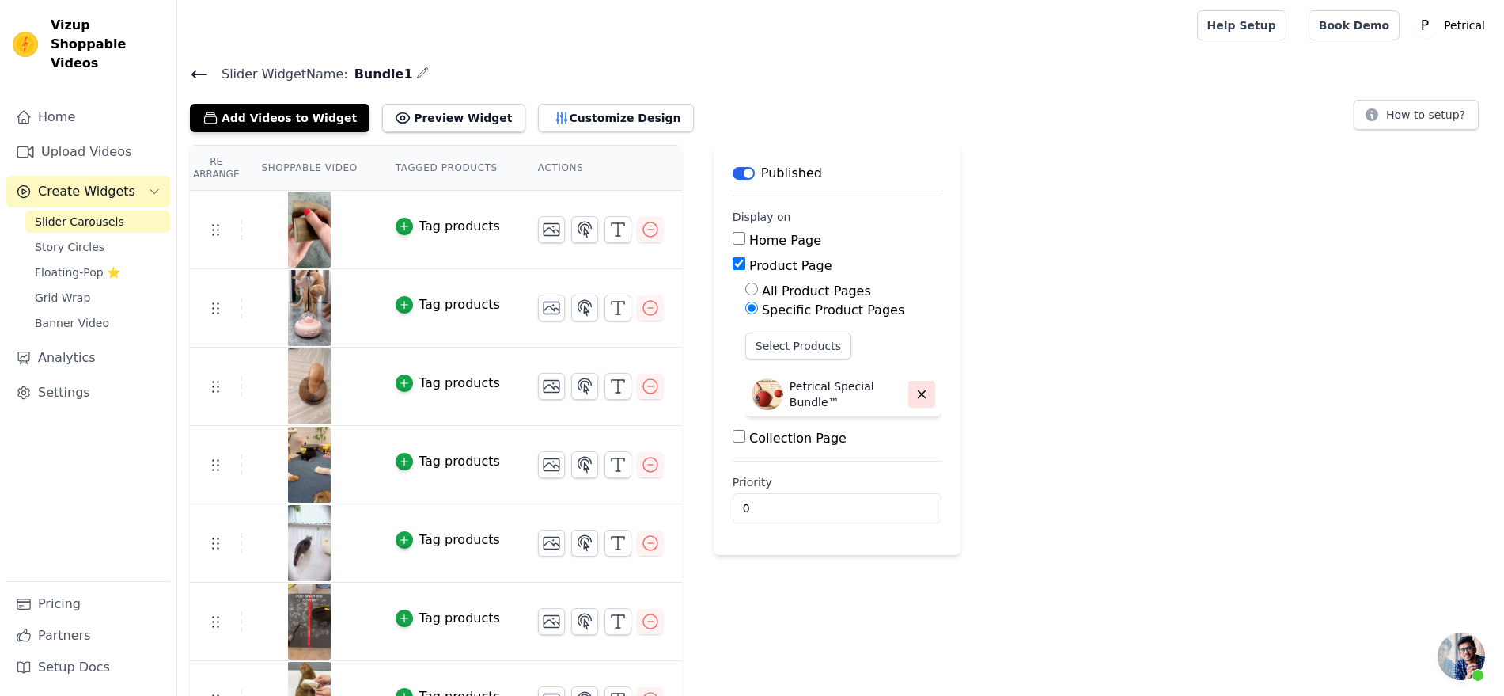
click at [929, 401] on icon "button" at bounding box center [922, 394] width 14 height 14
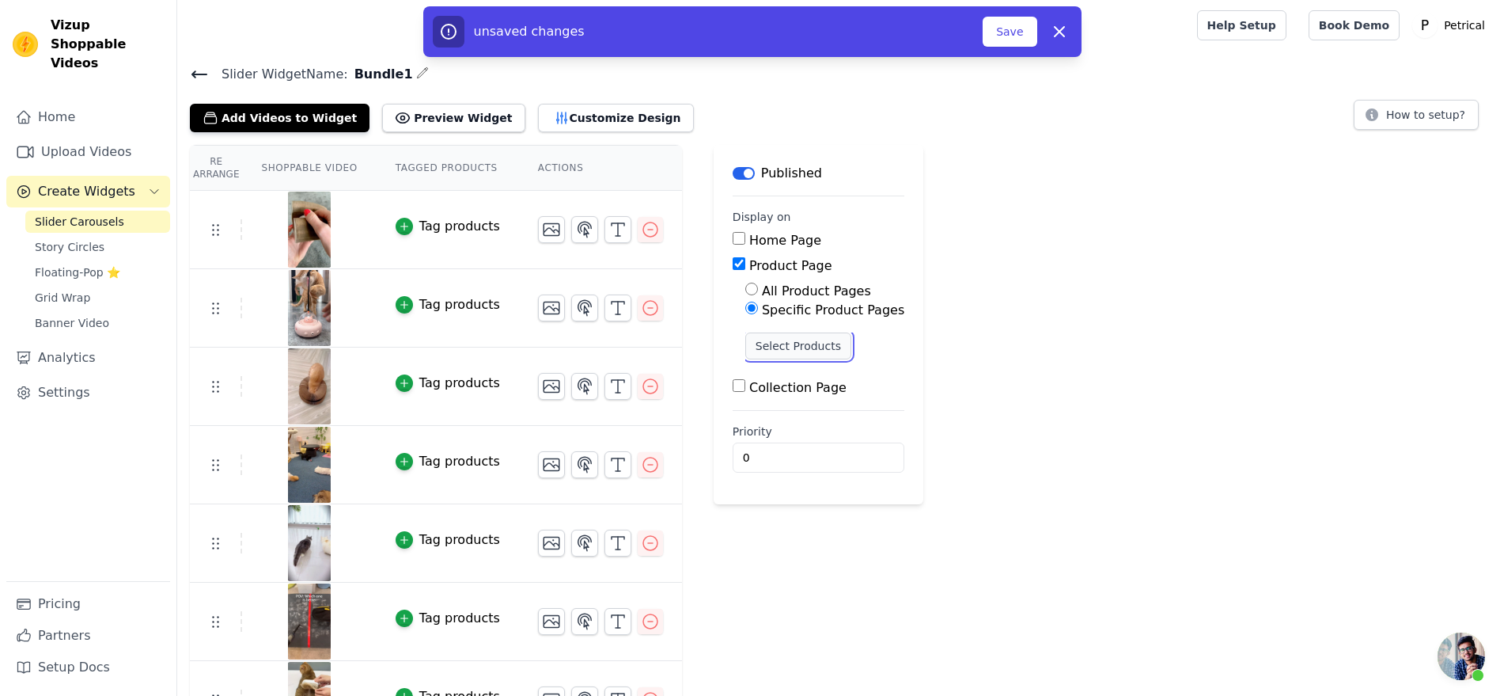
click at [851, 359] on button "Select Products" at bounding box center [798, 345] width 106 height 27
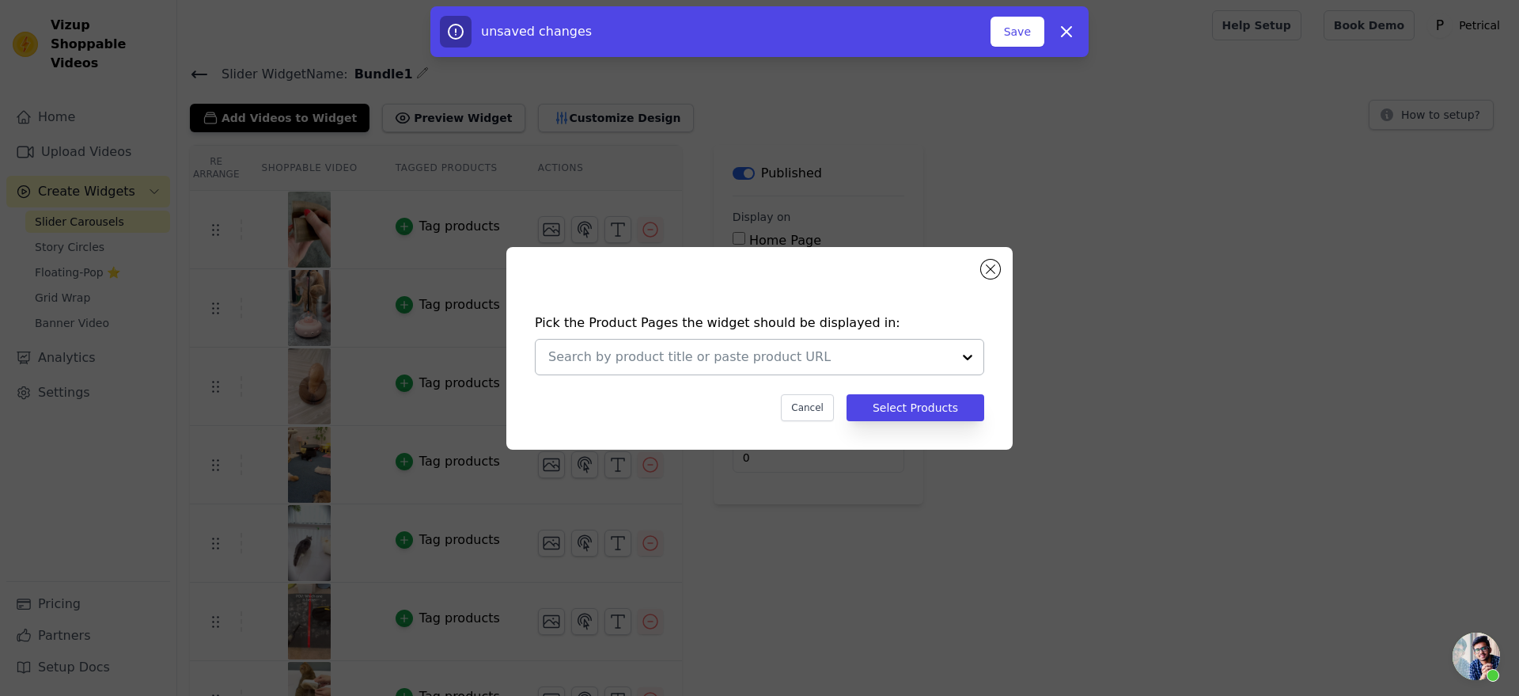
click at [766, 361] on input "text" at bounding box center [750, 356] width 404 height 19
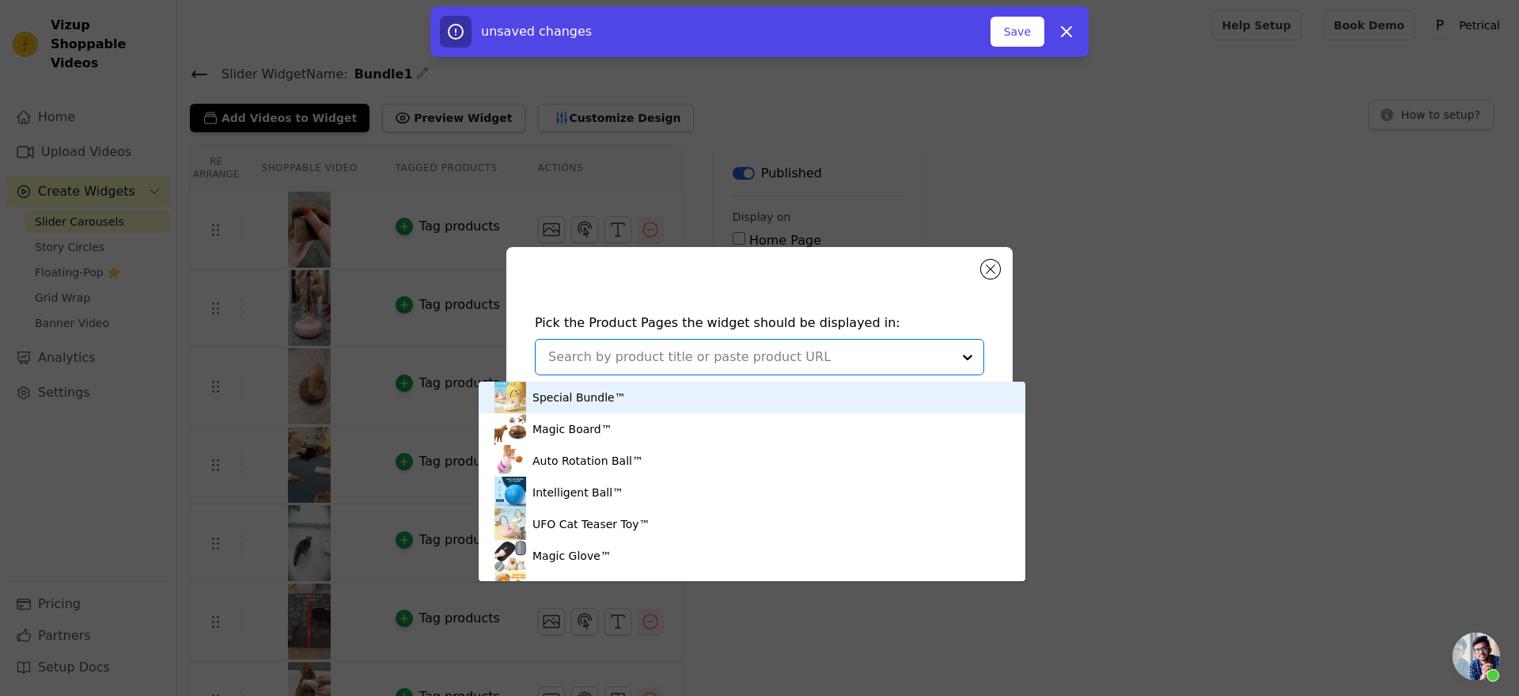
click at [726, 399] on div "Special Bundle™" at bounding box center [752, 397] width 515 height 32
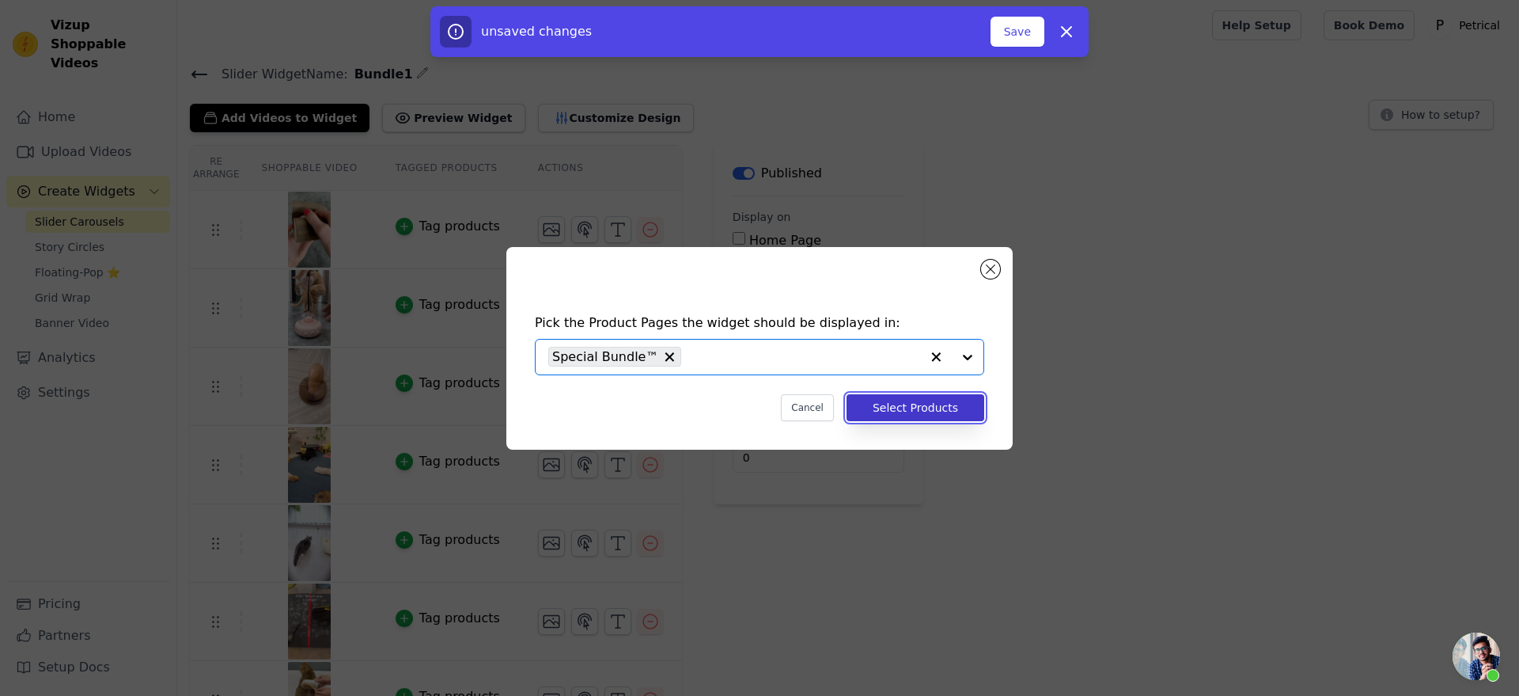
click at [946, 419] on button "Select Products" at bounding box center [916, 407] width 138 height 27
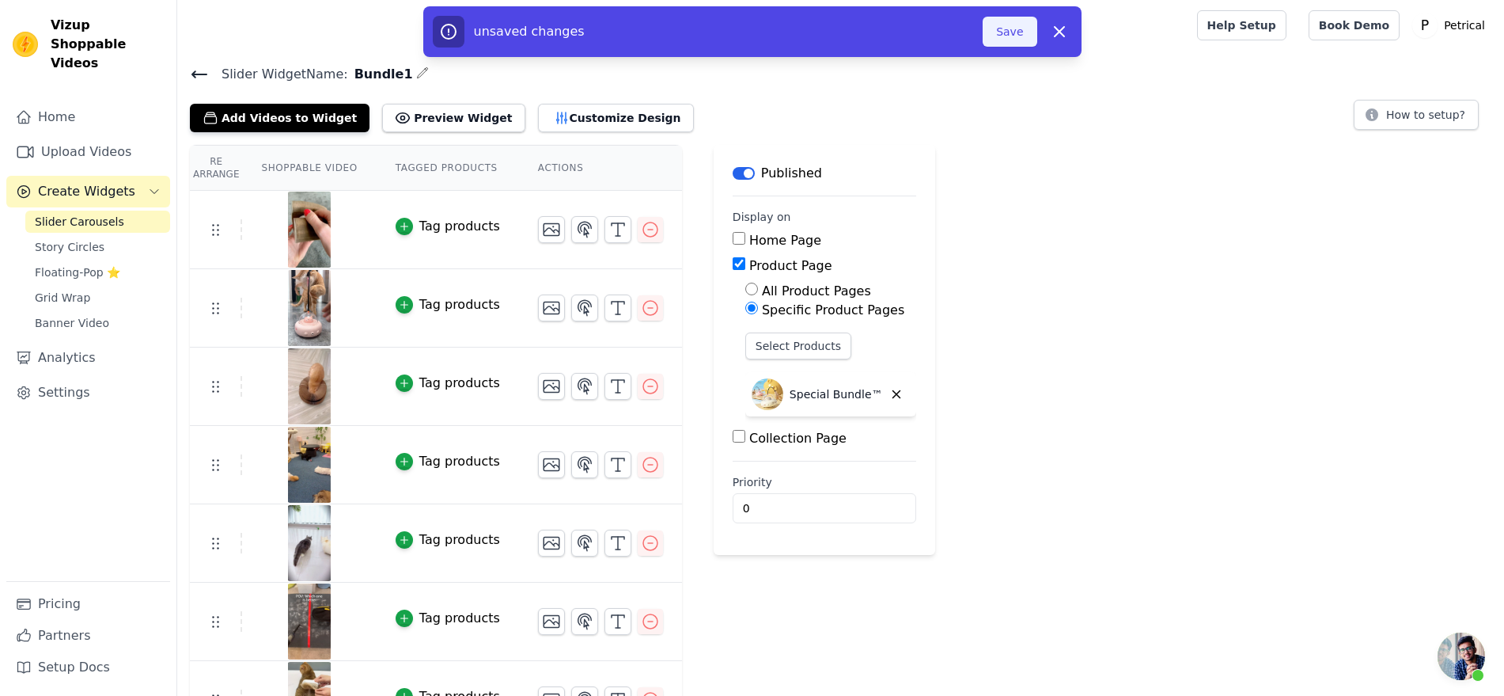
click at [1037, 44] on button "Save" at bounding box center [1010, 32] width 54 height 30
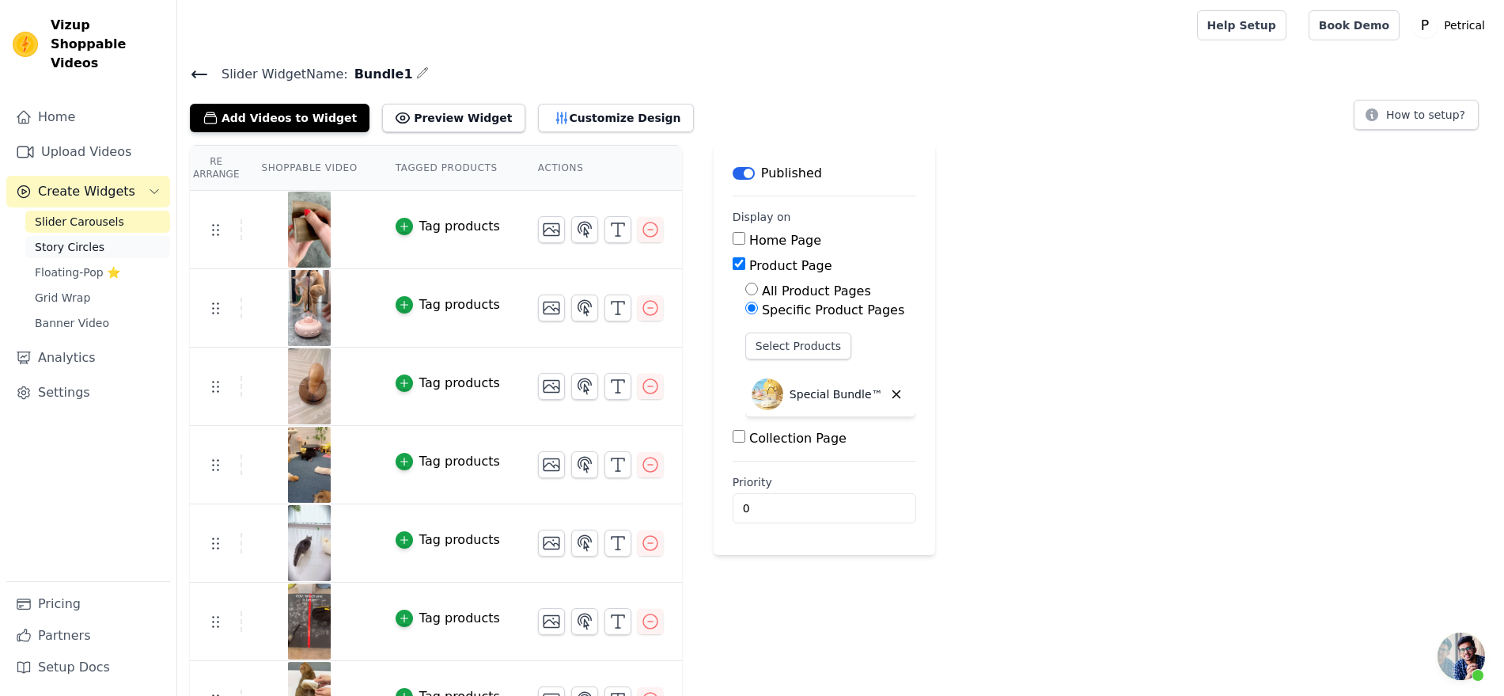
click at [87, 255] on span "Story Circles" at bounding box center [70, 247] width 70 height 16
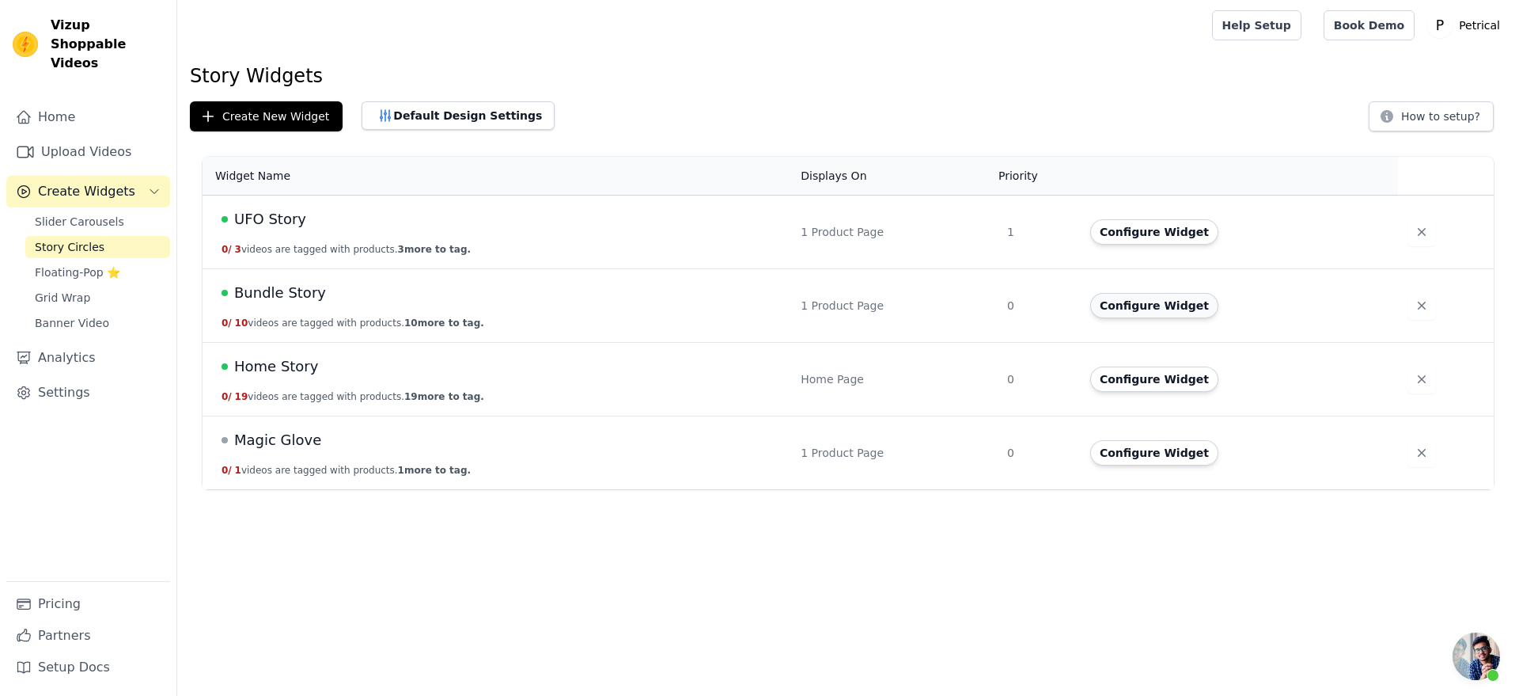
click at [1180, 318] on button "Configure Widget" at bounding box center [1154, 305] width 128 height 25
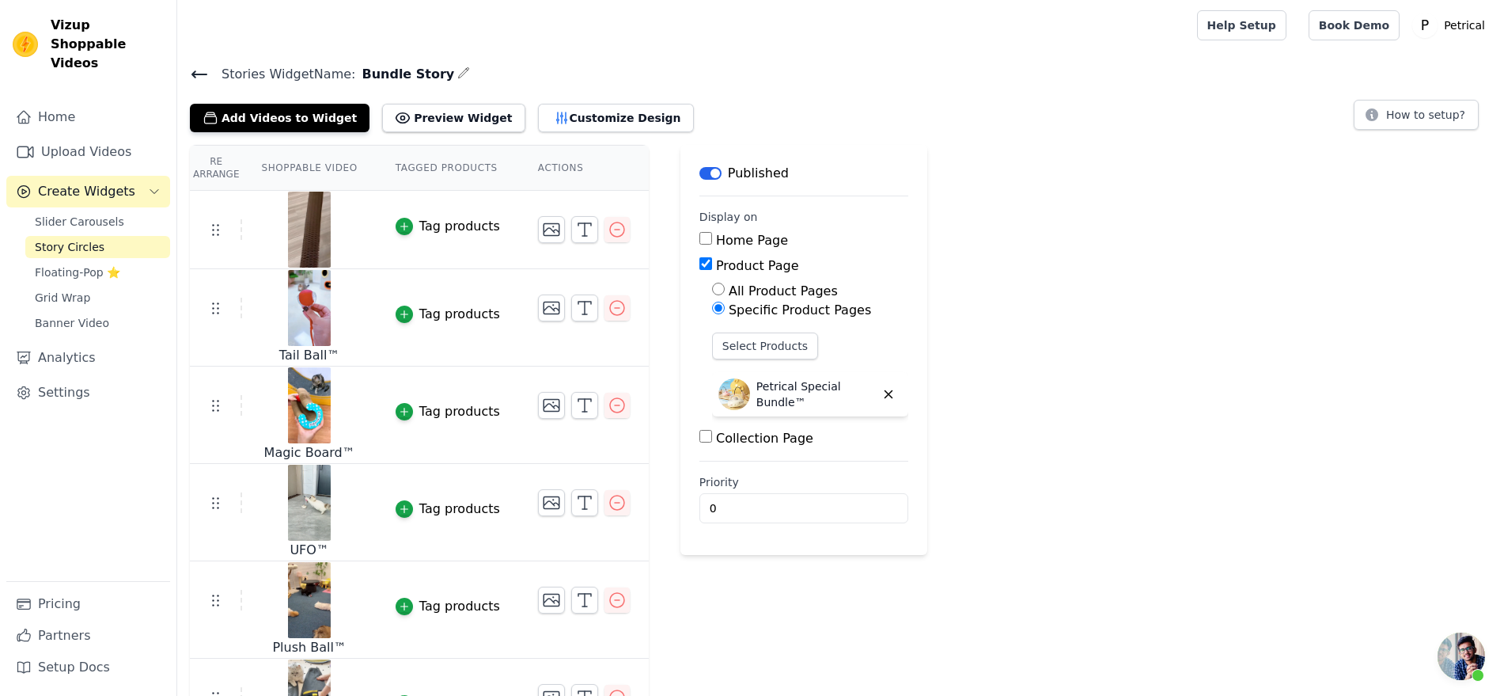
click at [332, 267] on img at bounding box center [309, 230] width 44 height 76
click at [594, 239] on icon "button" at bounding box center [584, 229] width 19 height 19
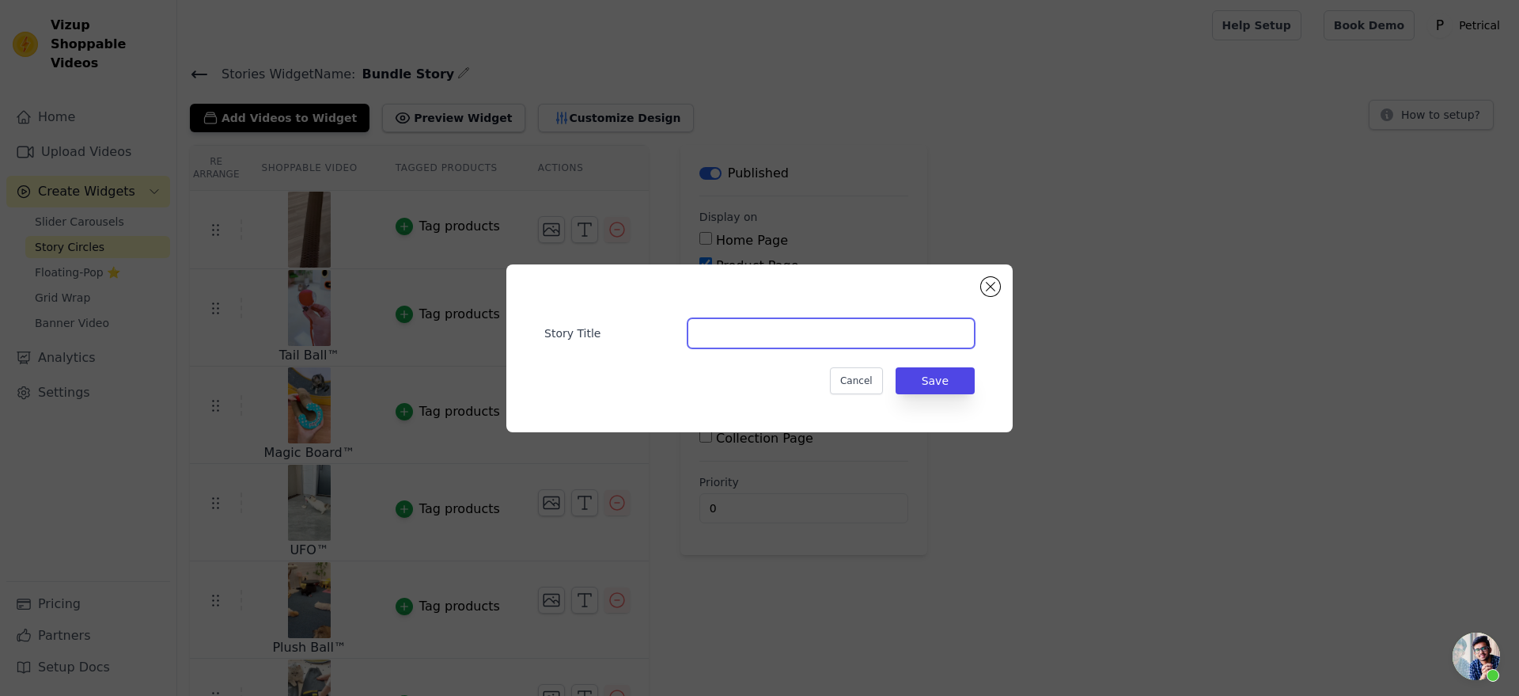
click at [688, 321] on input "Story Title" at bounding box center [831, 333] width 287 height 30
type input "Magic Board™"
click at [944, 394] on button "Save" at bounding box center [935, 380] width 79 height 27
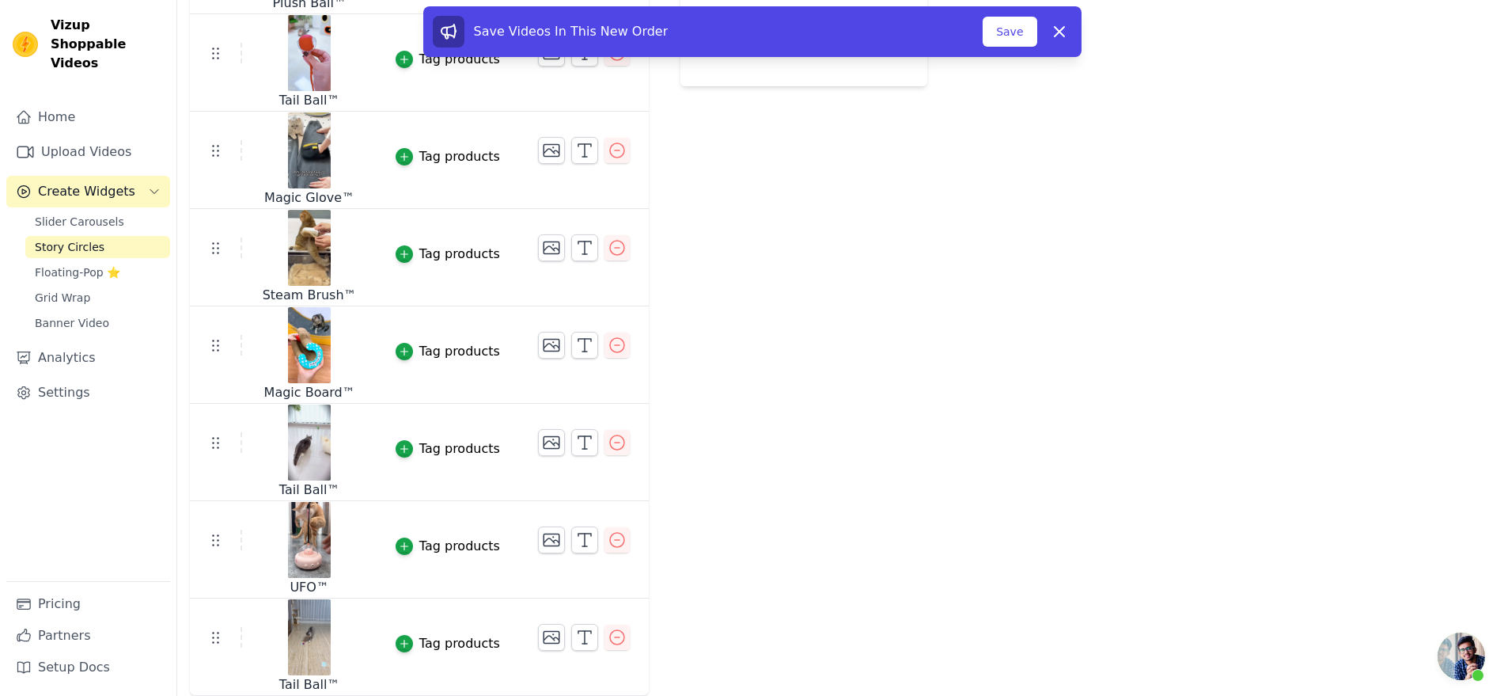
scroll to position [752, 0]
click at [627, 628] on icon "button" at bounding box center [617, 637] width 19 height 19
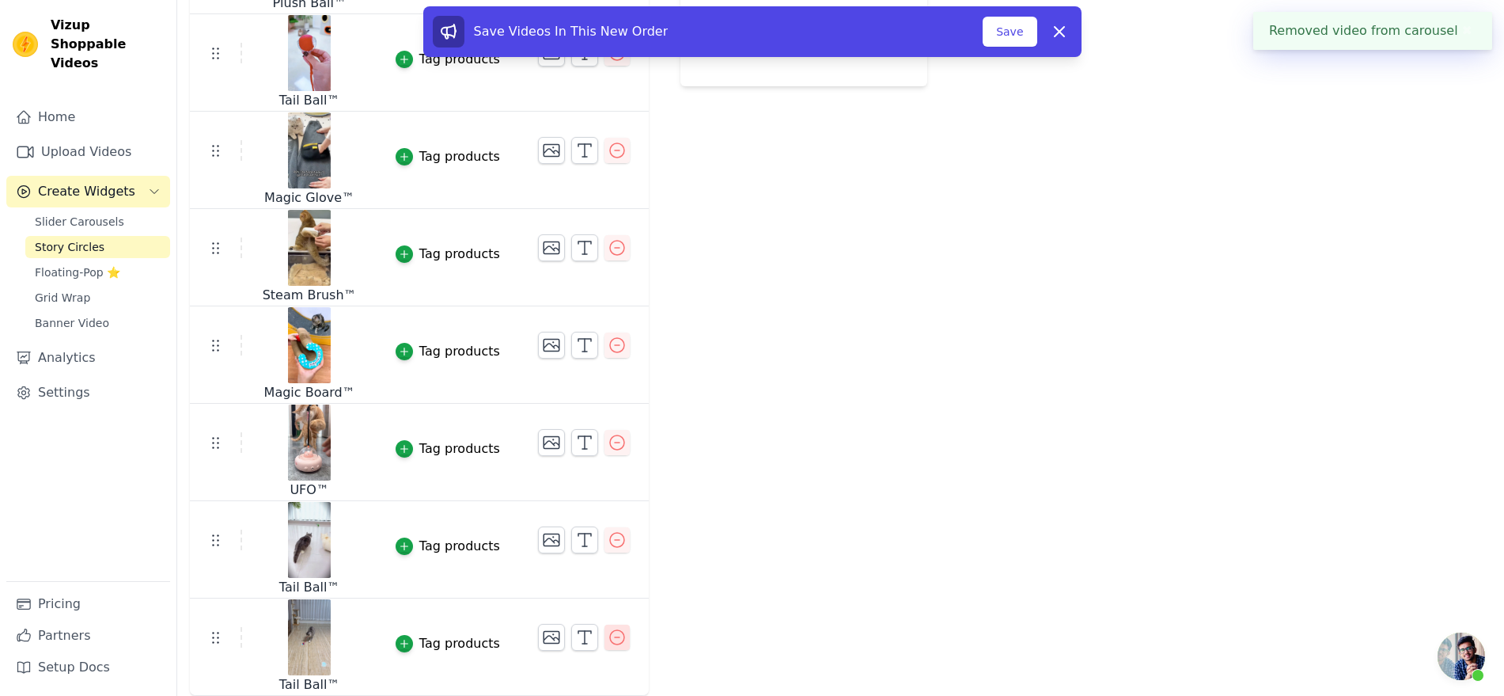
scroll to position [0, 0]
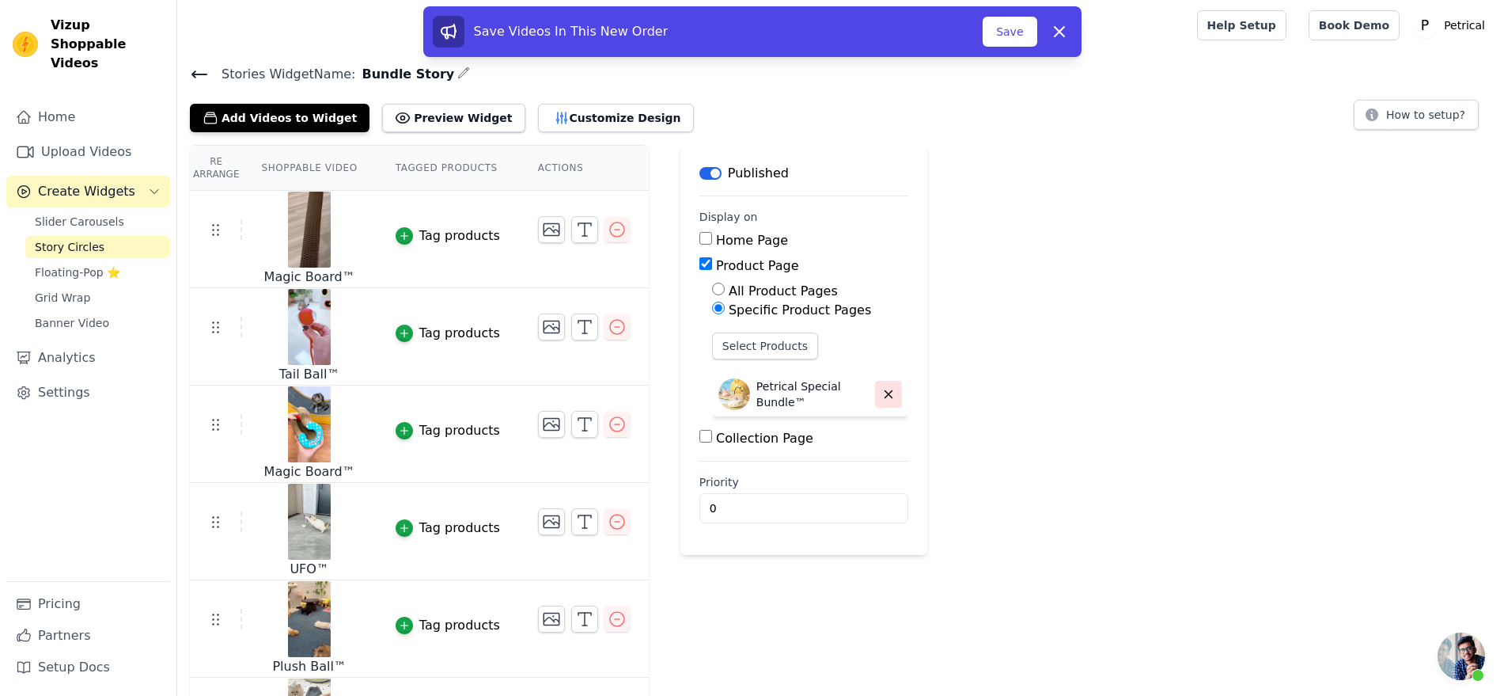
click at [892, 398] on icon "button" at bounding box center [888, 394] width 7 height 7
click at [818, 359] on button "Select Products" at bounding box center [765, 345] width 106 height 27
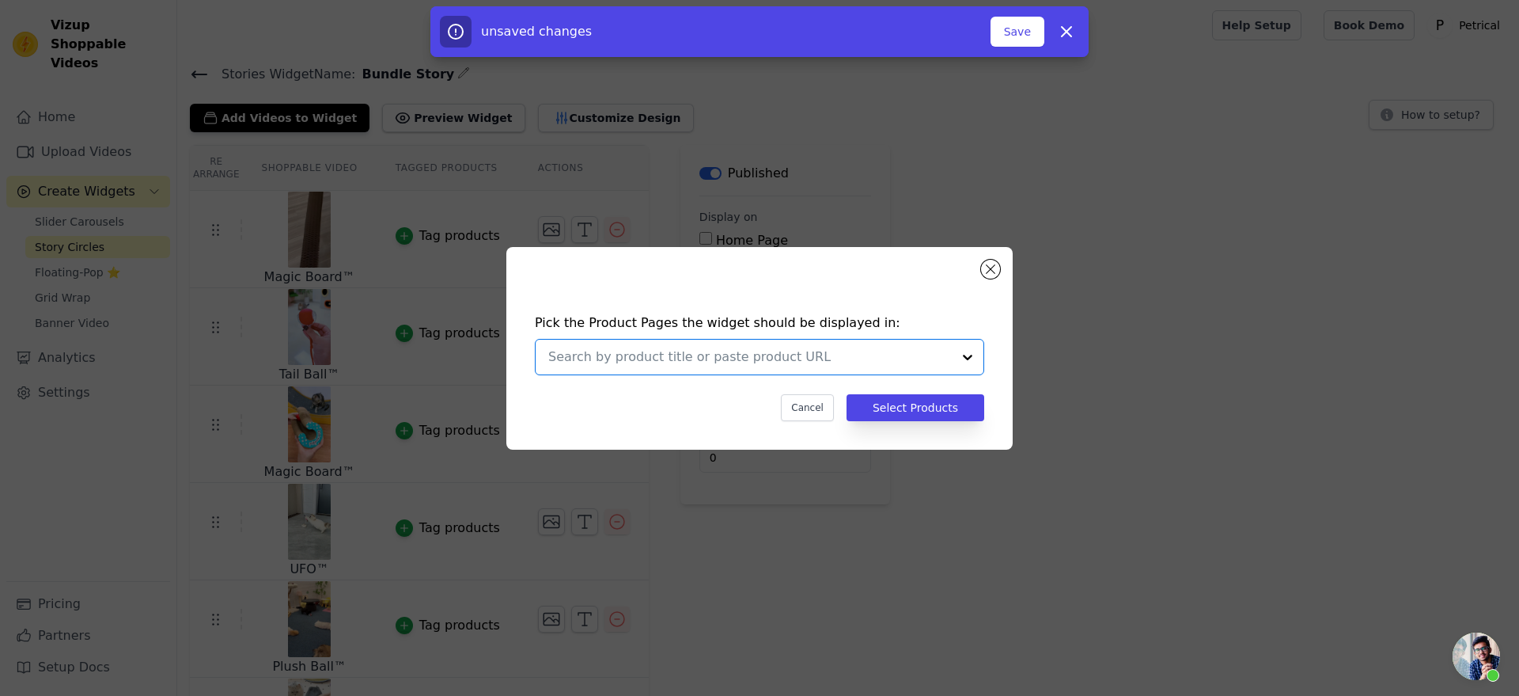
click at [795, 361] on input "text" at bounding box center [750, 356] width 404 height 19
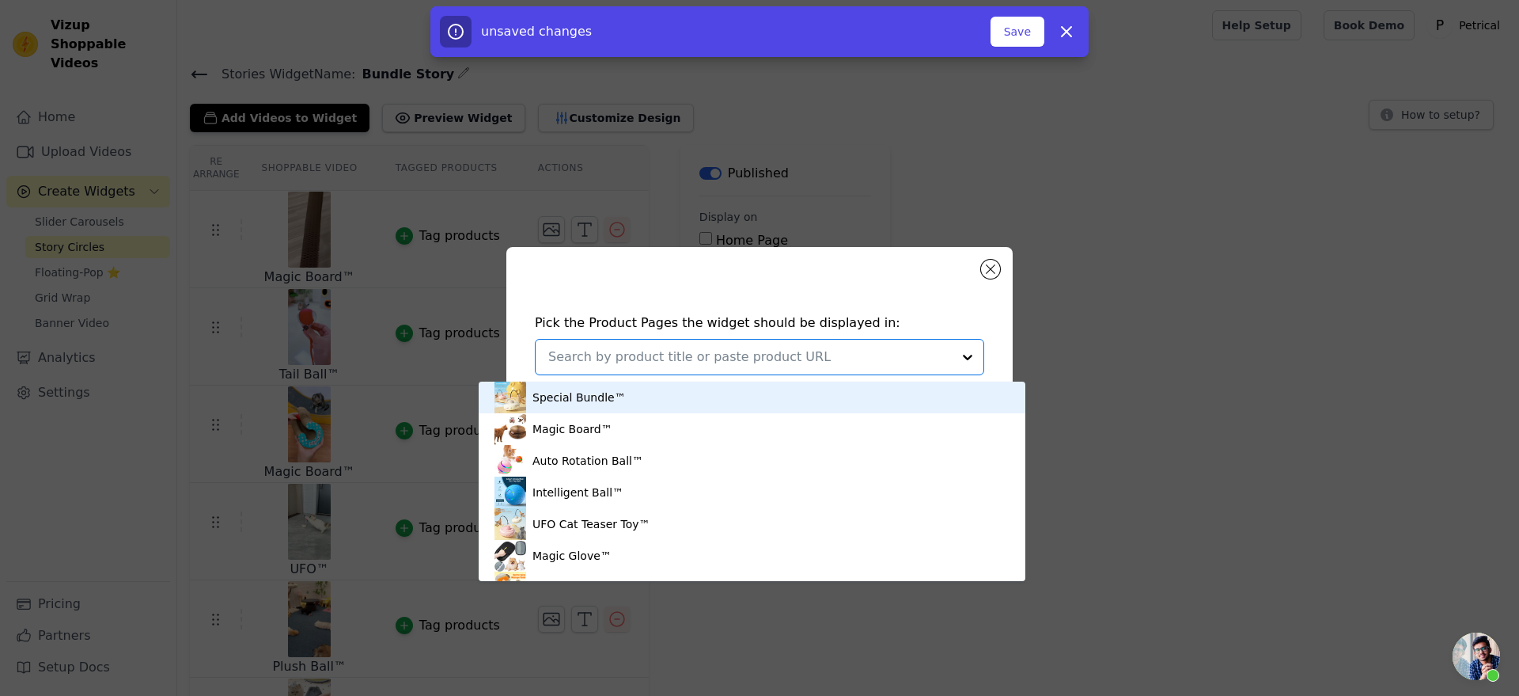
click at [716, 396] on div "Special Bundle™" at bounding box center [752, 397] width 515 height 32
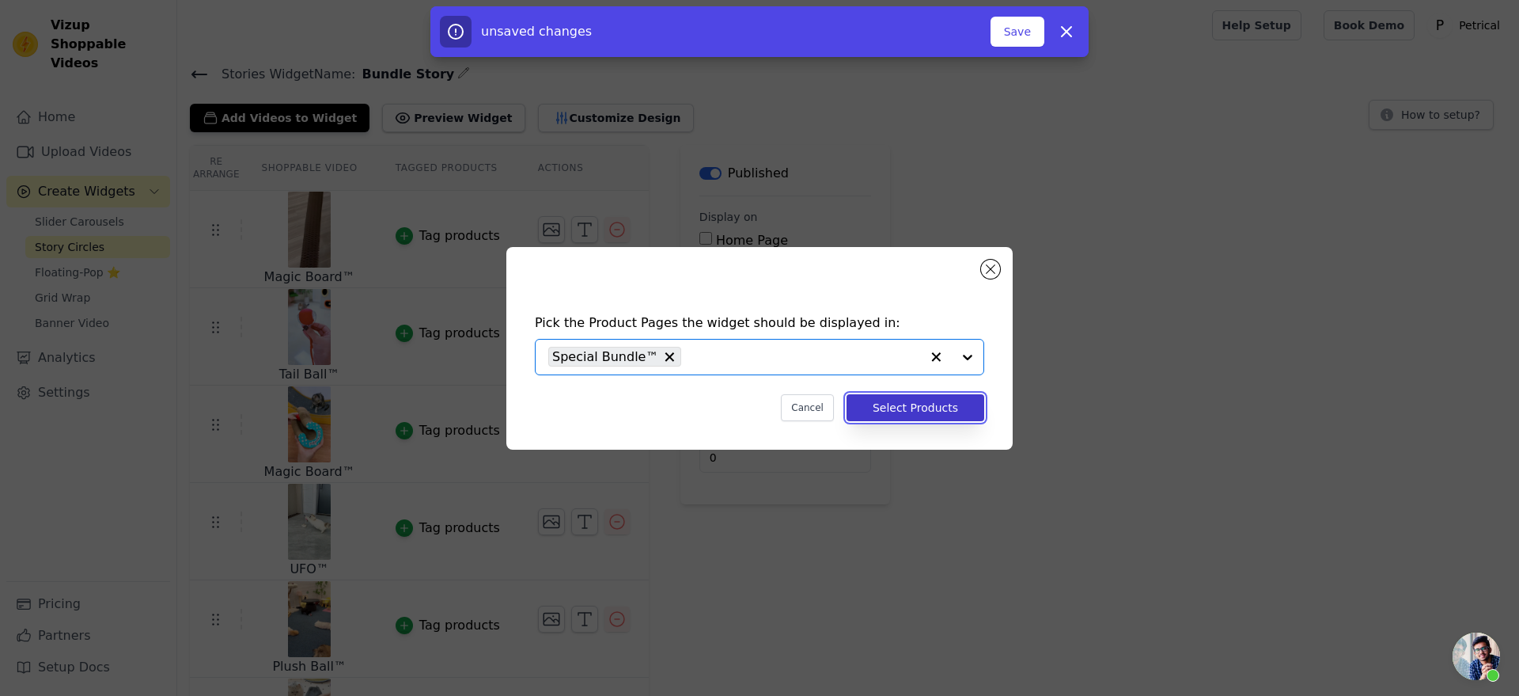
click at [958, 420] on button "Select Products" at bounding box center [916, 407] width 138 height 27
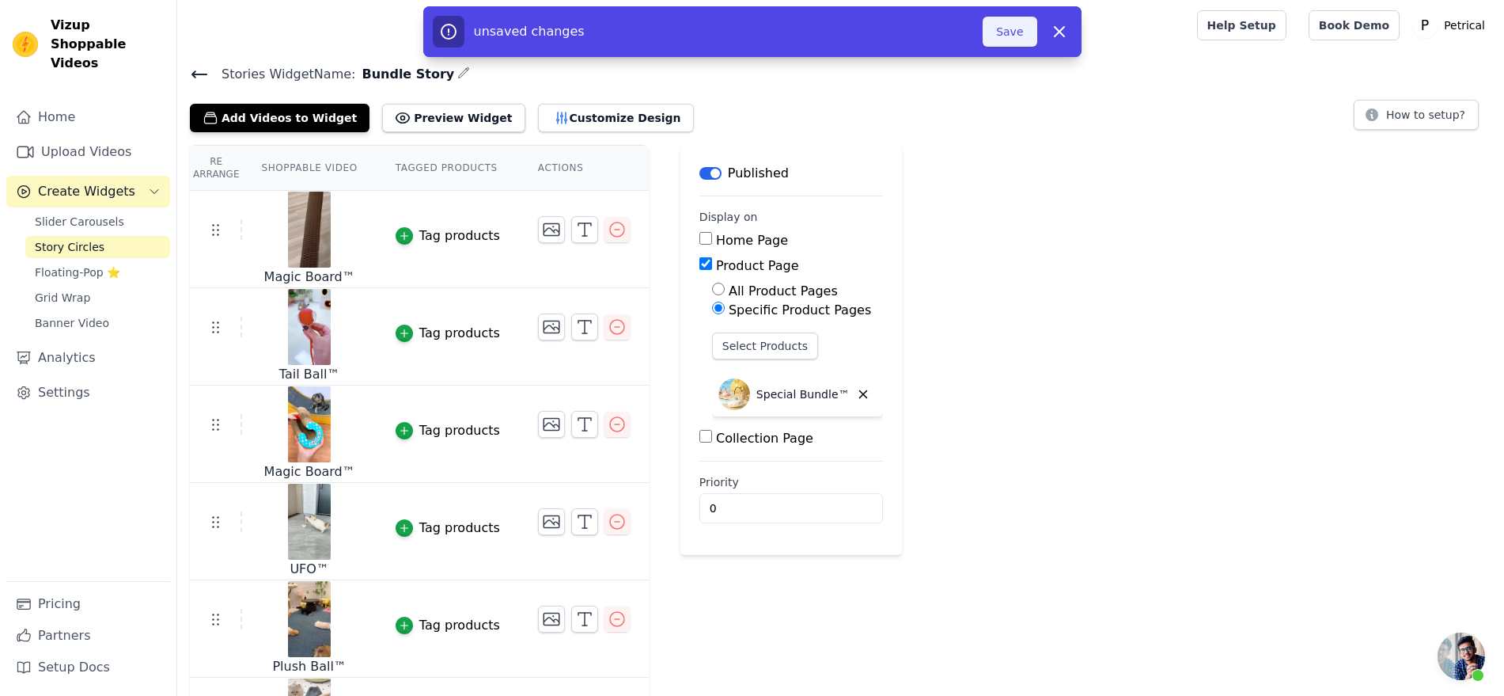
click at [1037, 47] on button "Save" at bounding box center [1010, 32] width 54 height 30
click at [68, 229] on span "Slider Carousels" at bounding box center [79, 222] width 89 height 16
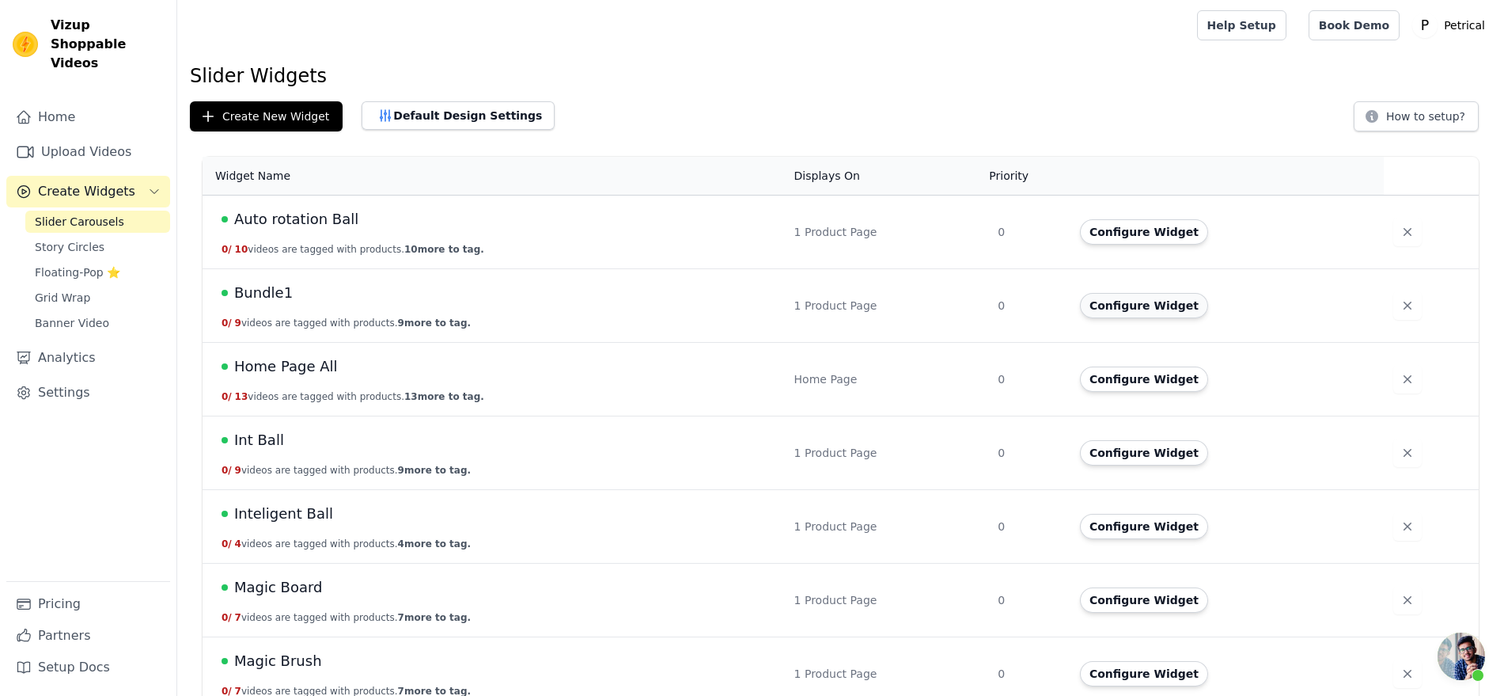
click at [1117, 318] on button "Configure Widget" at bounding box center [1144, 305] width 128 height 25
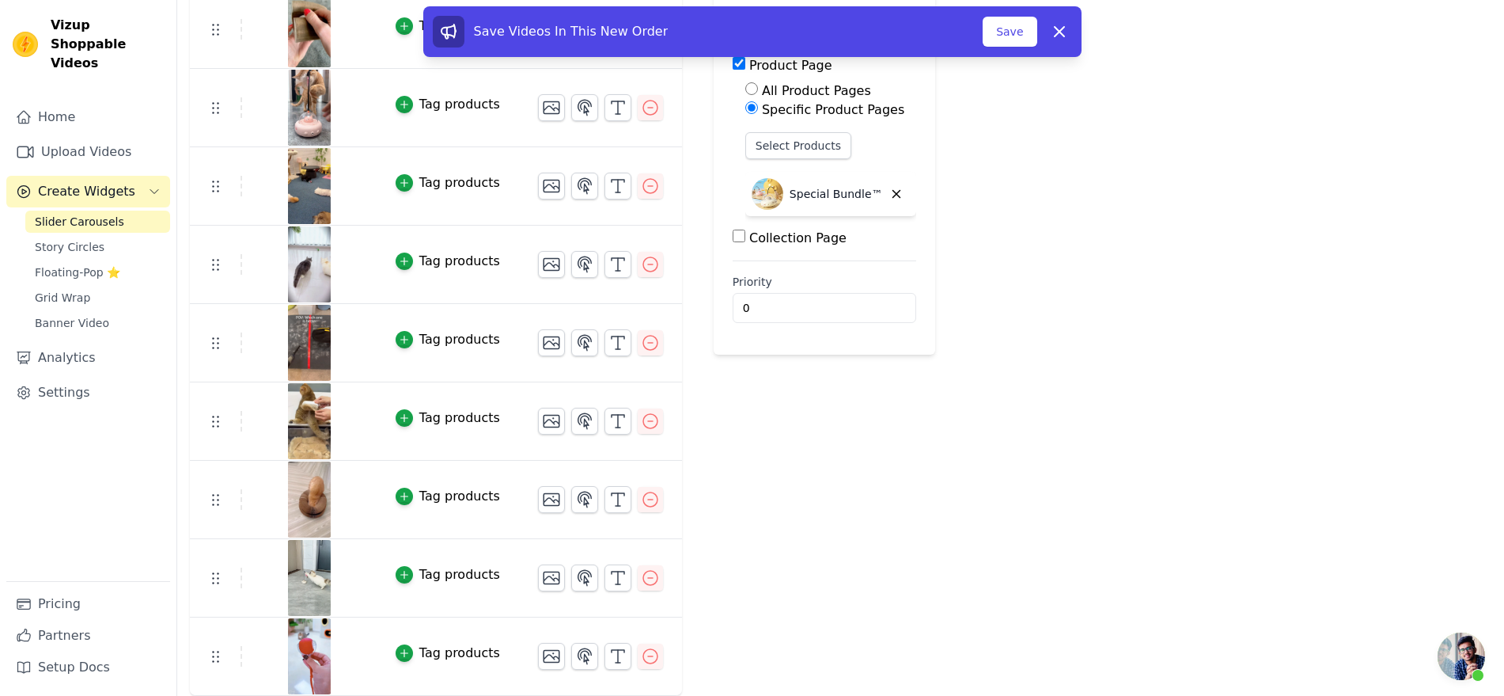
scroll to position [219, 0]
click at [1037, 44] on button "Save" at bounding box center [1010, 32] width 54 height 30
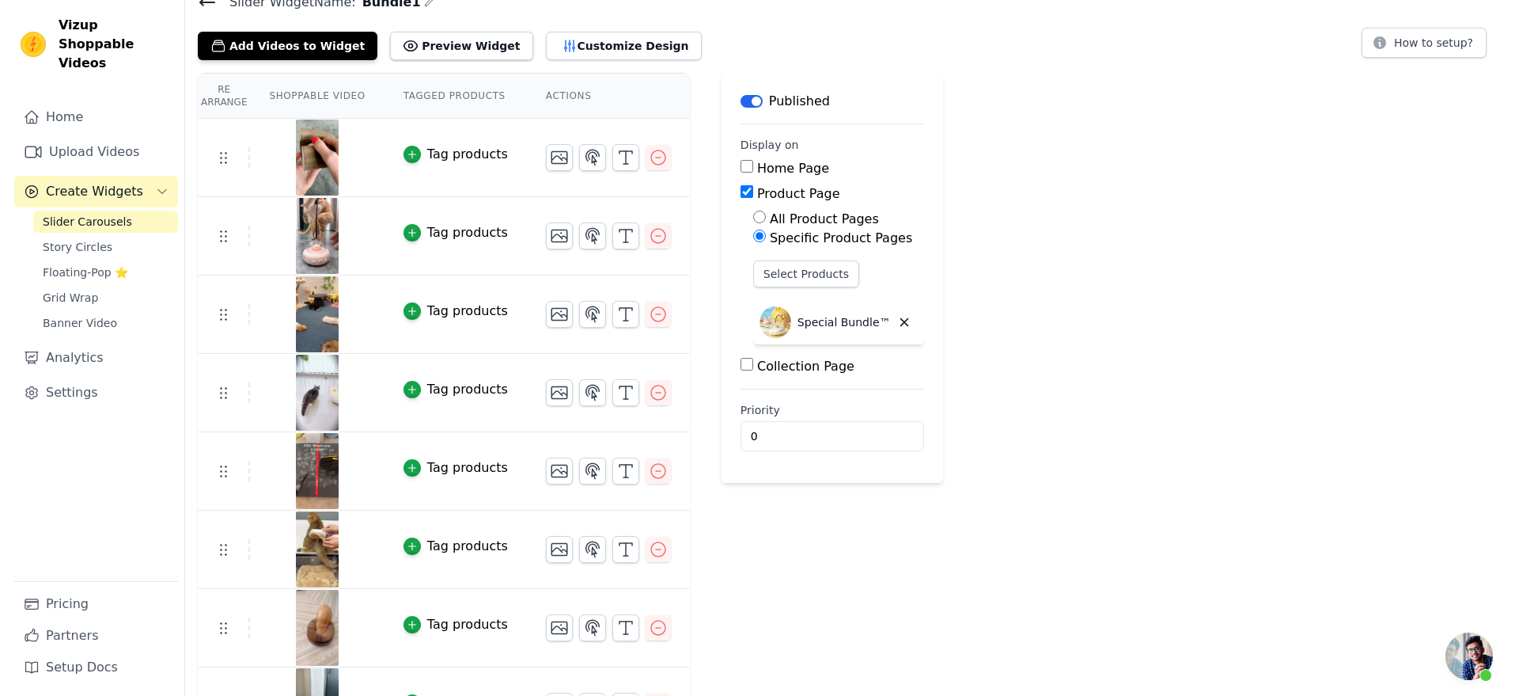
scroll to position [0, 0]
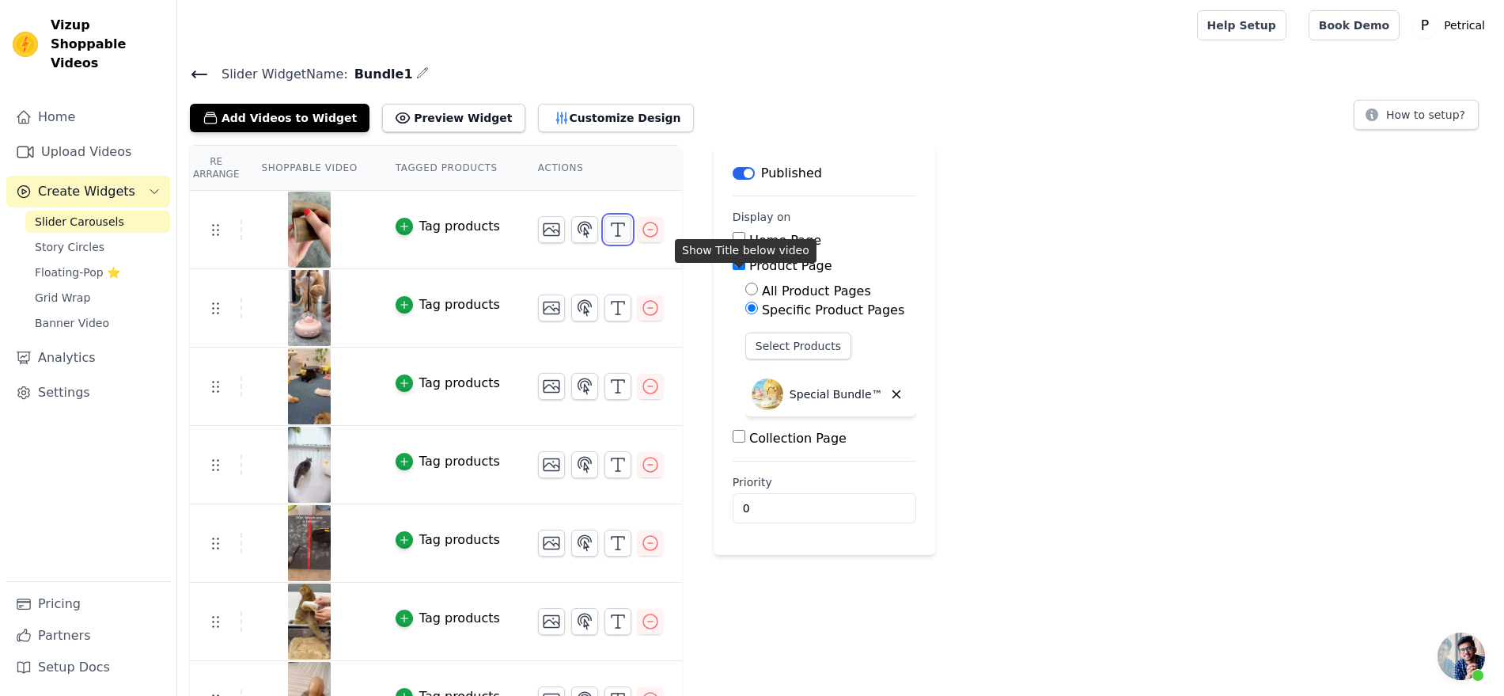
click at [631, 243] on button "button" at bounding box center [618, 229] width 27 height 27
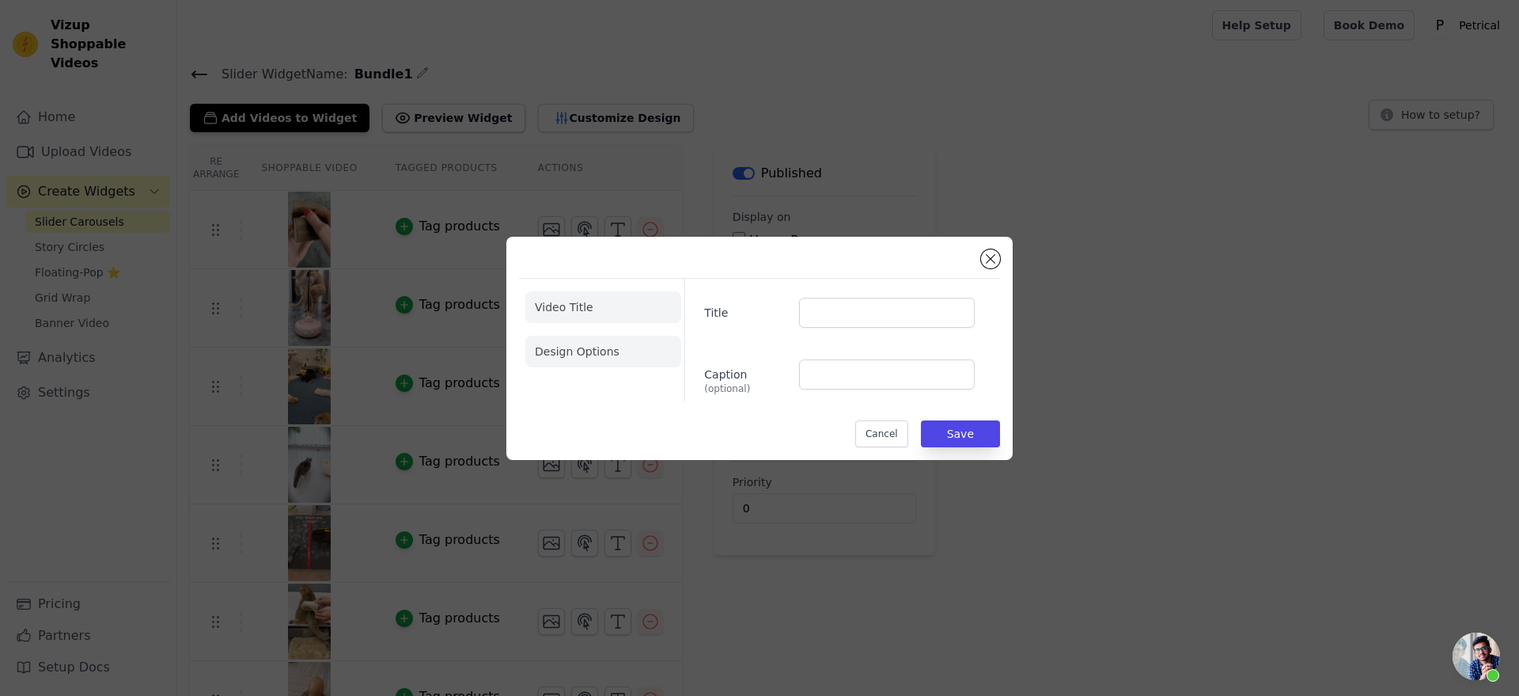
click at [580, 362] on li "Design Options" at bounding box center [603, 352] width 156 height 32
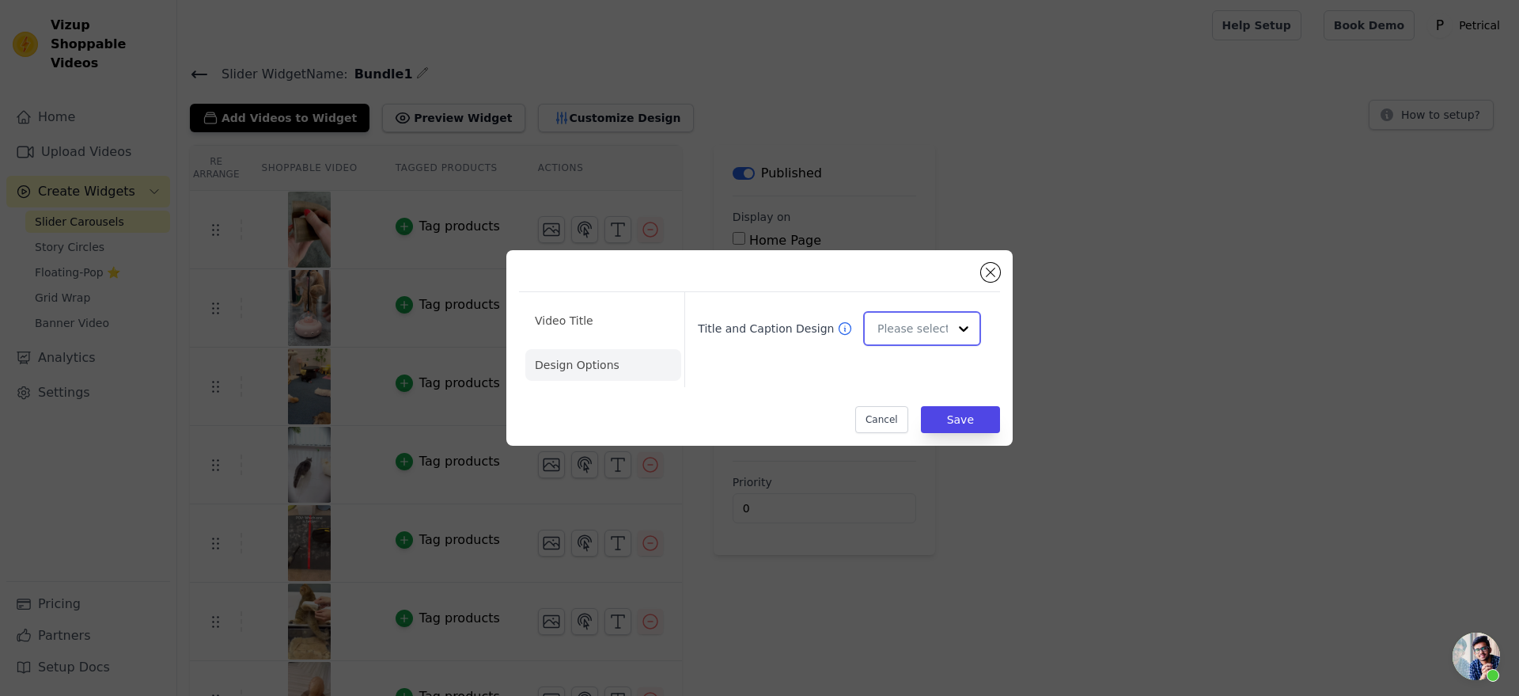
click at [936, 320] on input "Title and Caption Design" at bounding box center [913, 329] width 70 height 32
click at [1000, 263] on button "Close modal" at bounding box center [990, 272] width 19 height 19
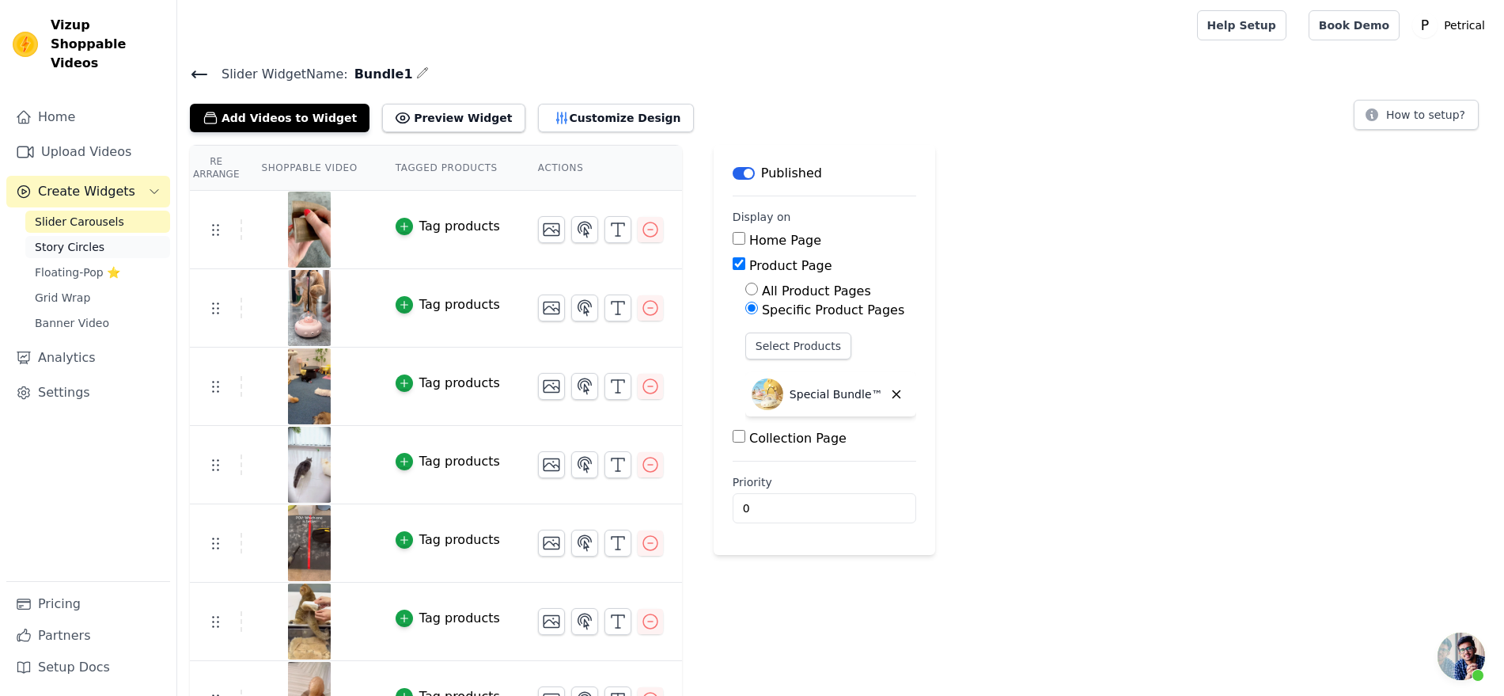
click at [89, 255] on span "Story Circles" at bounding box center [70, 247] width 70 height 16
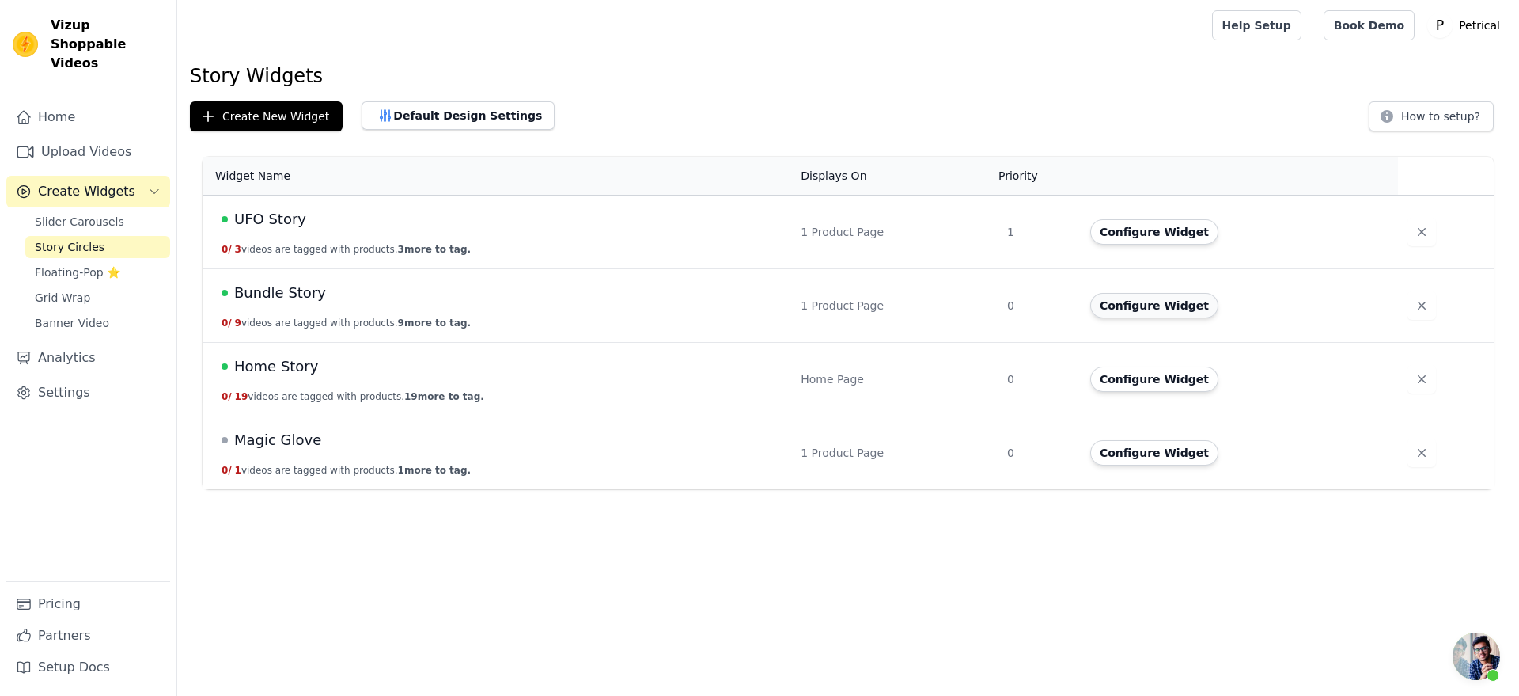
click at [1141, 318] on button "Configure Widget" at bounding box center [1154, 305] width 128 height 25
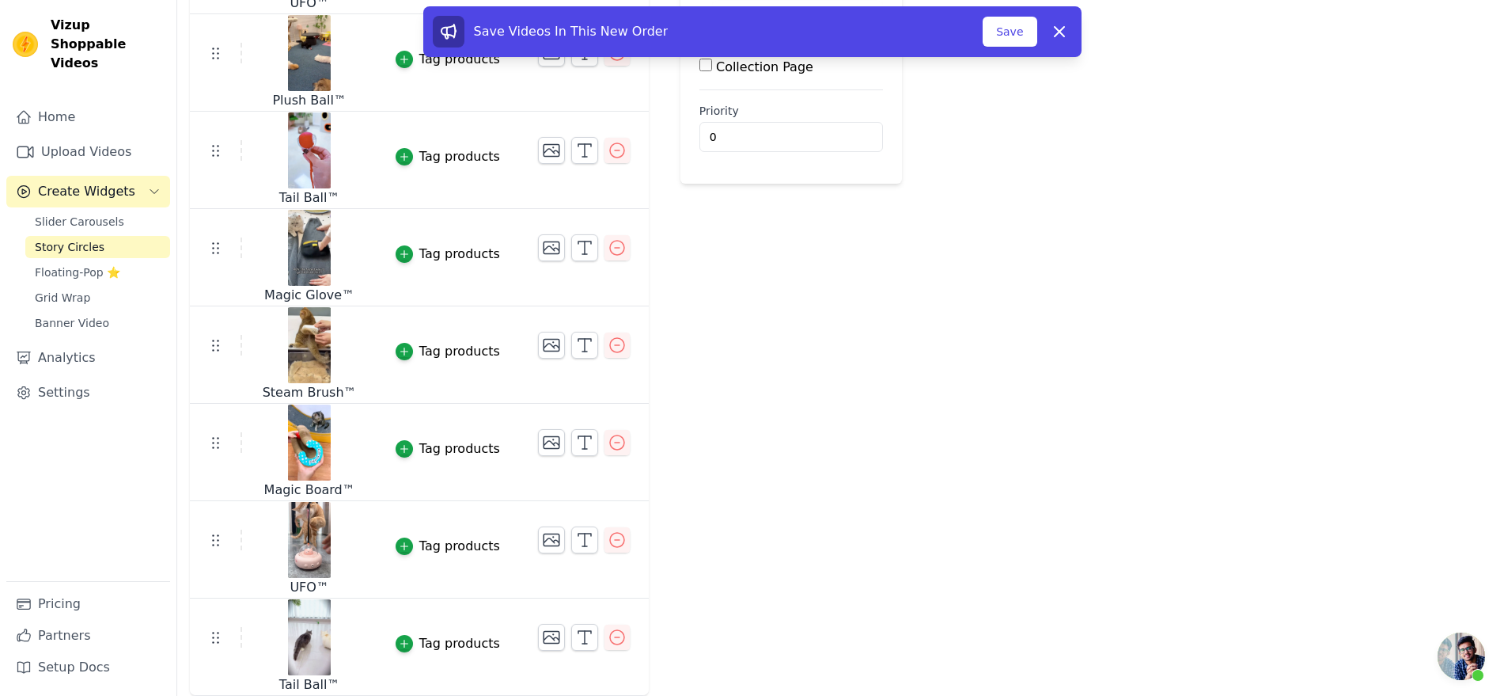
scroll to position [334, 0]
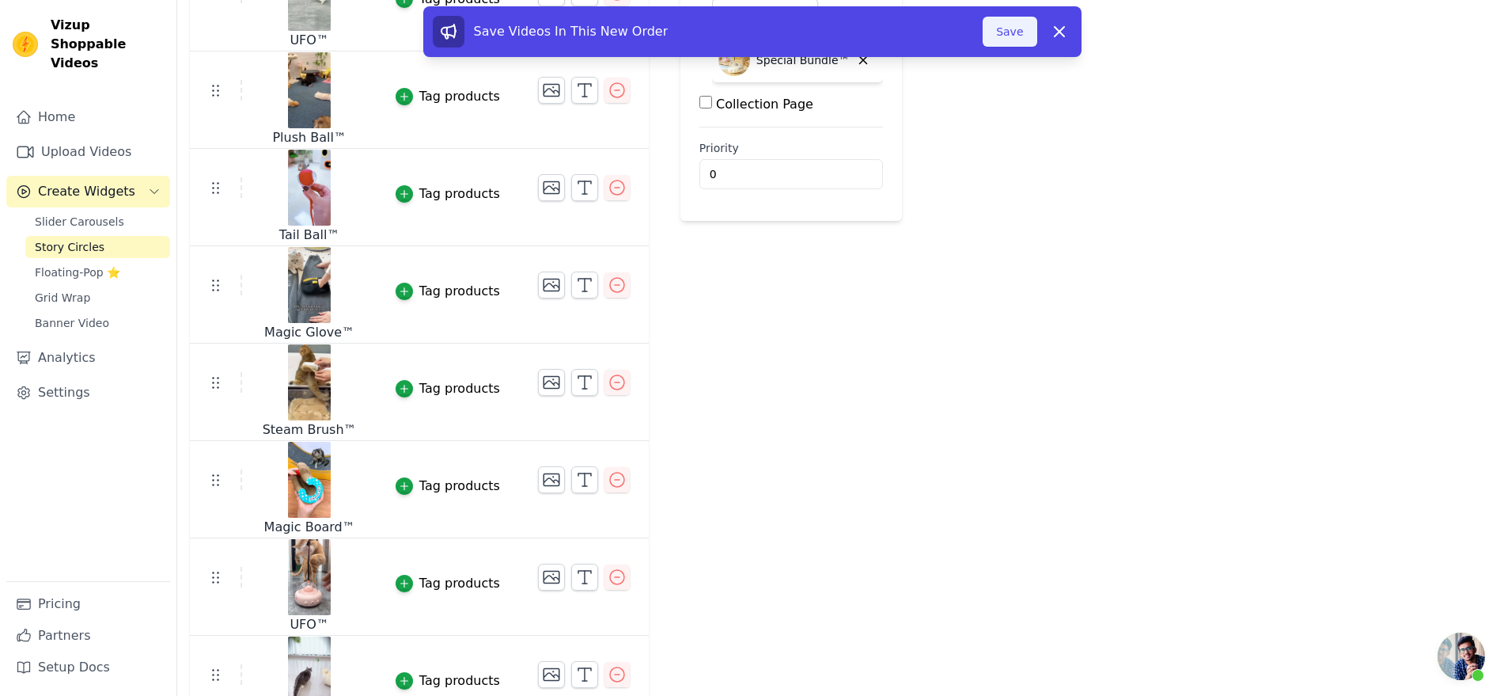
click at [1037, 34] on button "Save" at bounding box center [1010, 32] width 54 height 30
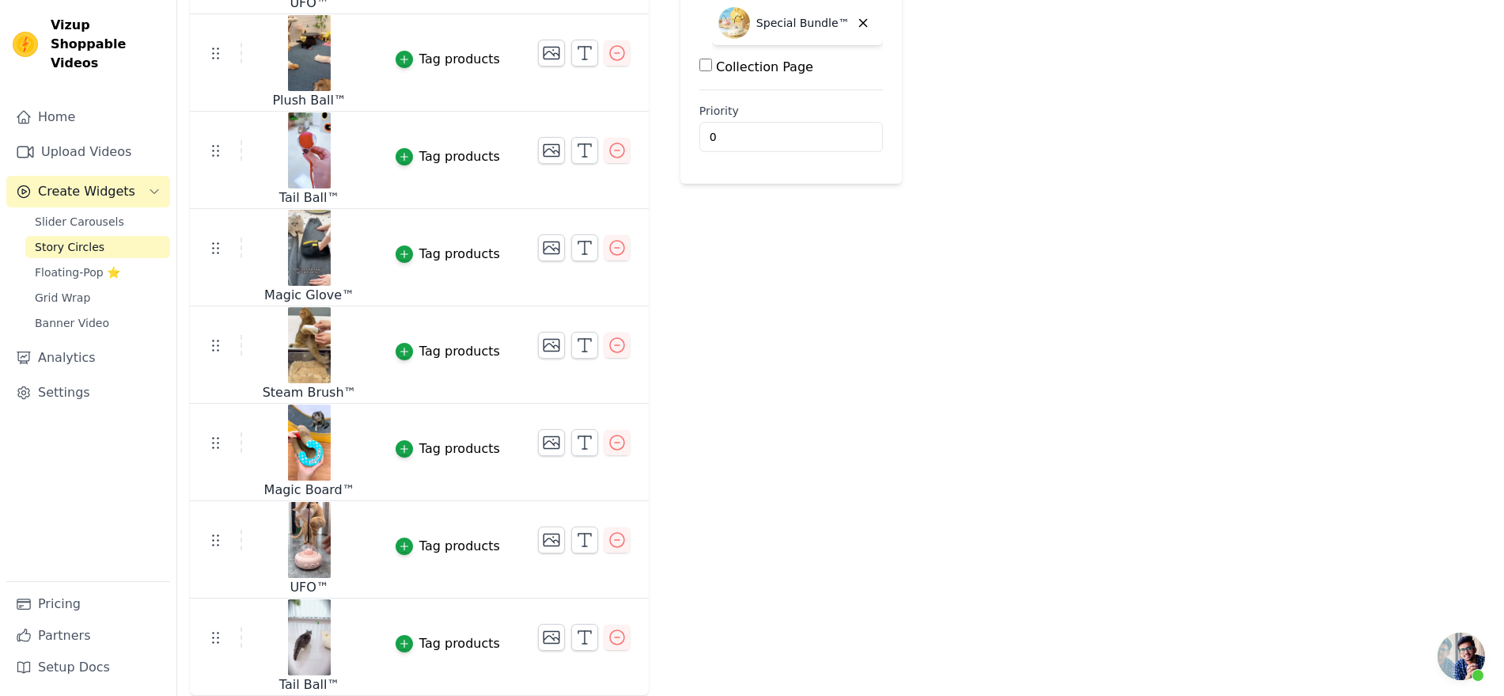
scroll to position [631, 0]
